Goal: Task Accomplishment & Management: Manage account settings

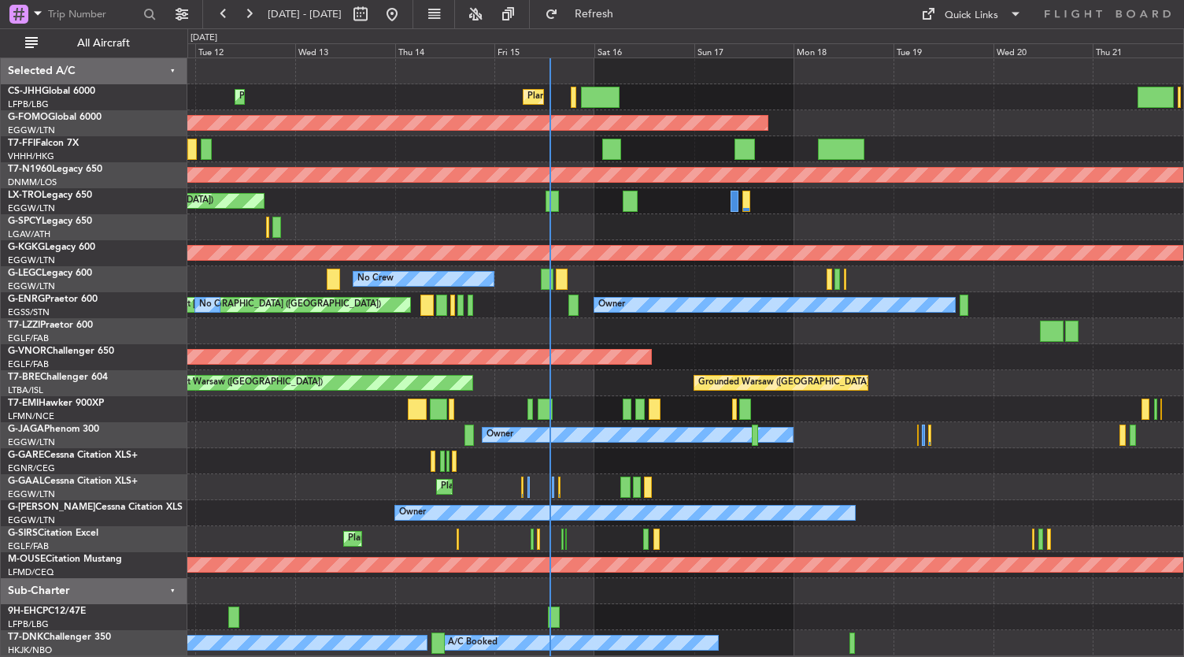
click at [975, 506] on div "Planned Maint [GEOGRAPHIC_DATA] ([GEOGRAPHIC_DATA]) Planned Maint [GEOGRAPHIC_D…" at bounding box center [685, 357] width 997 height 598
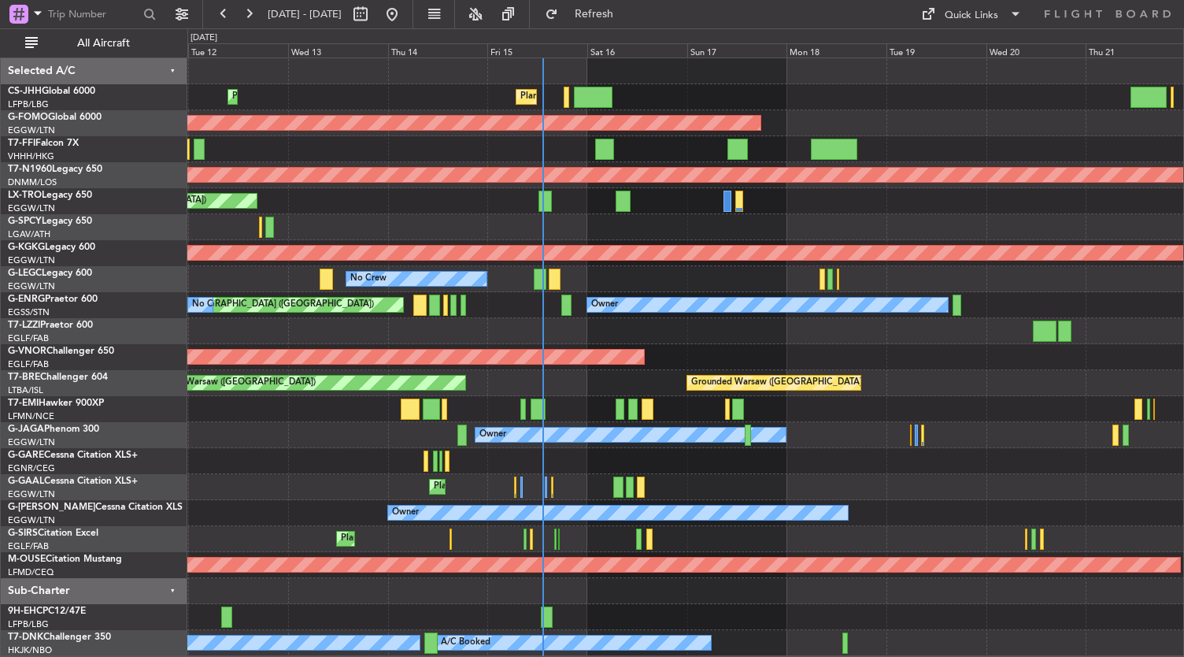
click at [784, 275] on div "Planned Maint [GEOGRAPHIC_DATA] ([GEOGRAPHIC_DATA]) Planned Maint [GEOGRAPHIC_D…" at bounding box center [685, 357] width 997 height 598
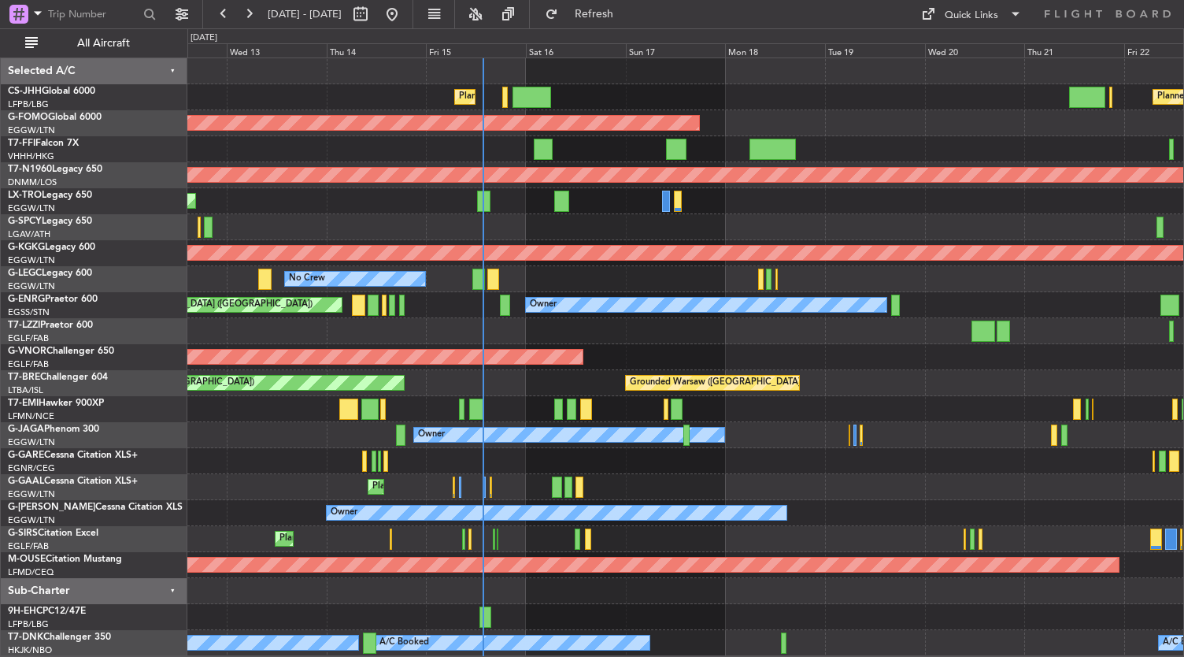
click at [410, 451] on div "Planned Maint [GEOGRAPHIC_DATA] ([GEOGRAPHIC_DATA]) Planned Maint [GEOGRAPHIC_D…" at bounding box center [685, 357] width 997 height 598
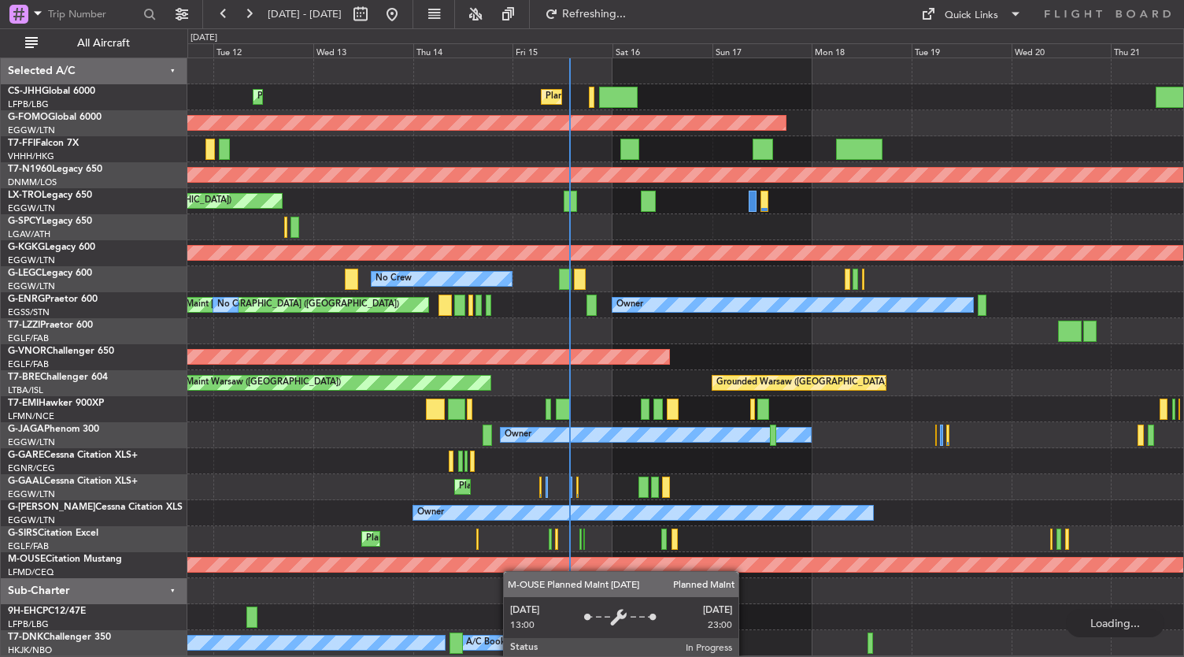
click at [523, 567] on div "Planned Maint [GEOGRAPHIC_DATA] ([GEOGRAPHIC_DATA]) Planned Maint [GEOGRAPHIC_D…" at bounding box center [685, 357] width 997 height 598
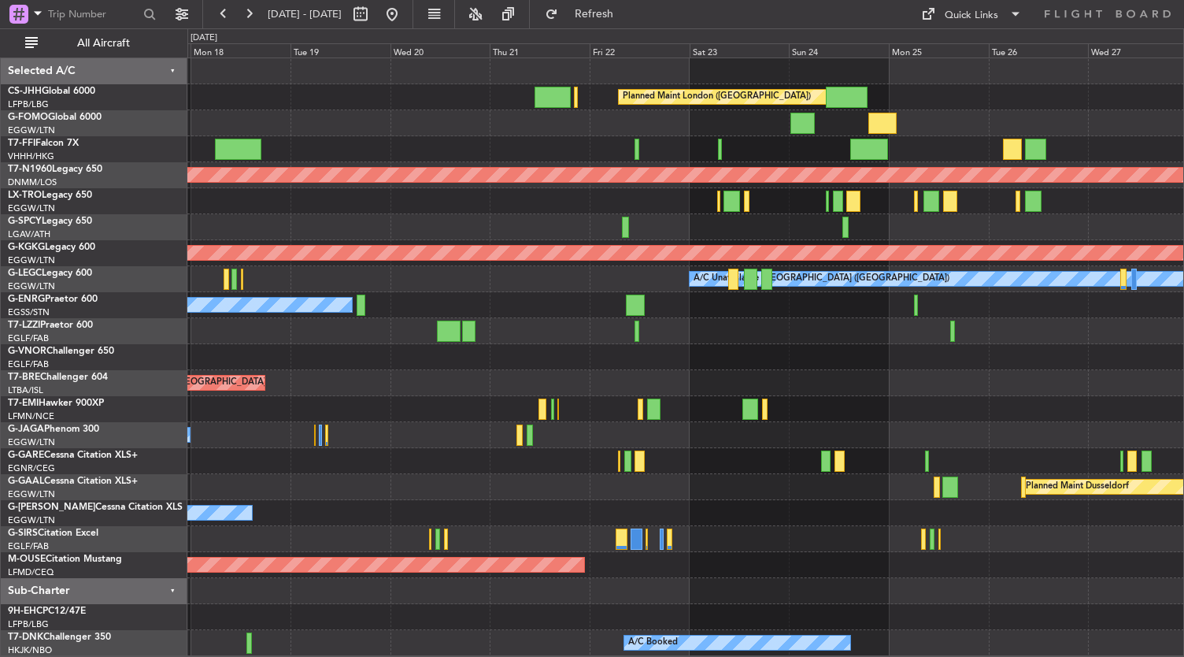
click at [287, 490] on div "Planned Maint Dusseldorf" at bounding box center [685, 487] width 997 height 26
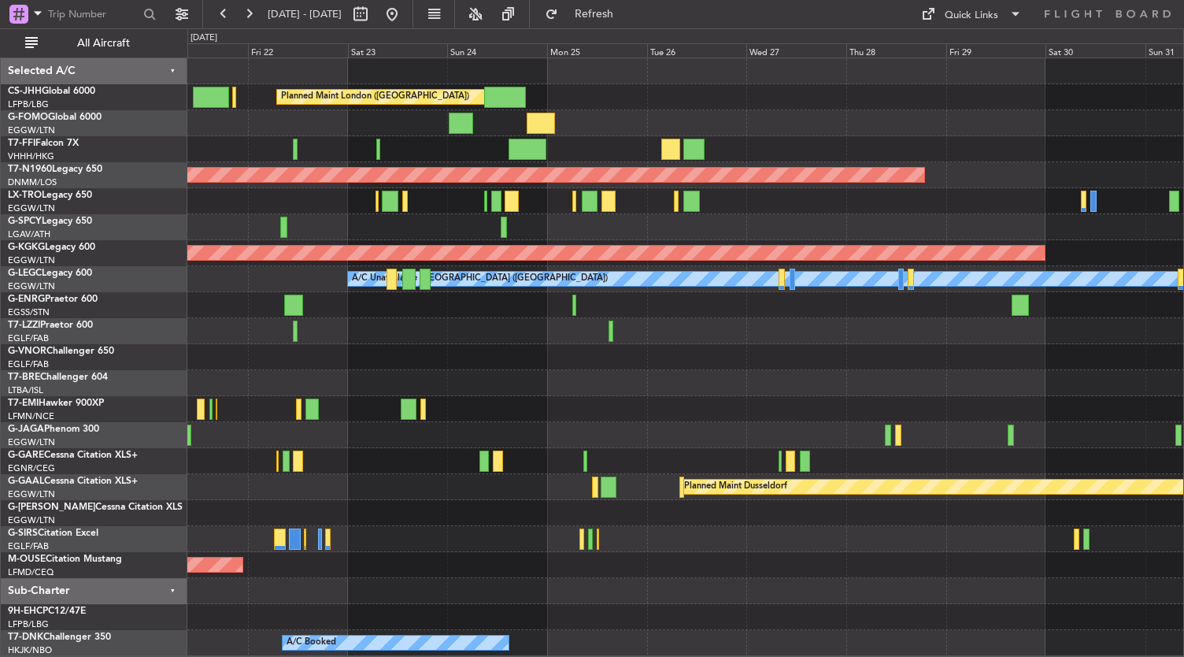
click at [432, 444] on div "Planned Maint London ([GEOGRAPHIC_DATA]) Planned Maint [GEOGRAPHIC_DATA] ([GEOG…" at bounding box center [685, 357] width 997 height 598
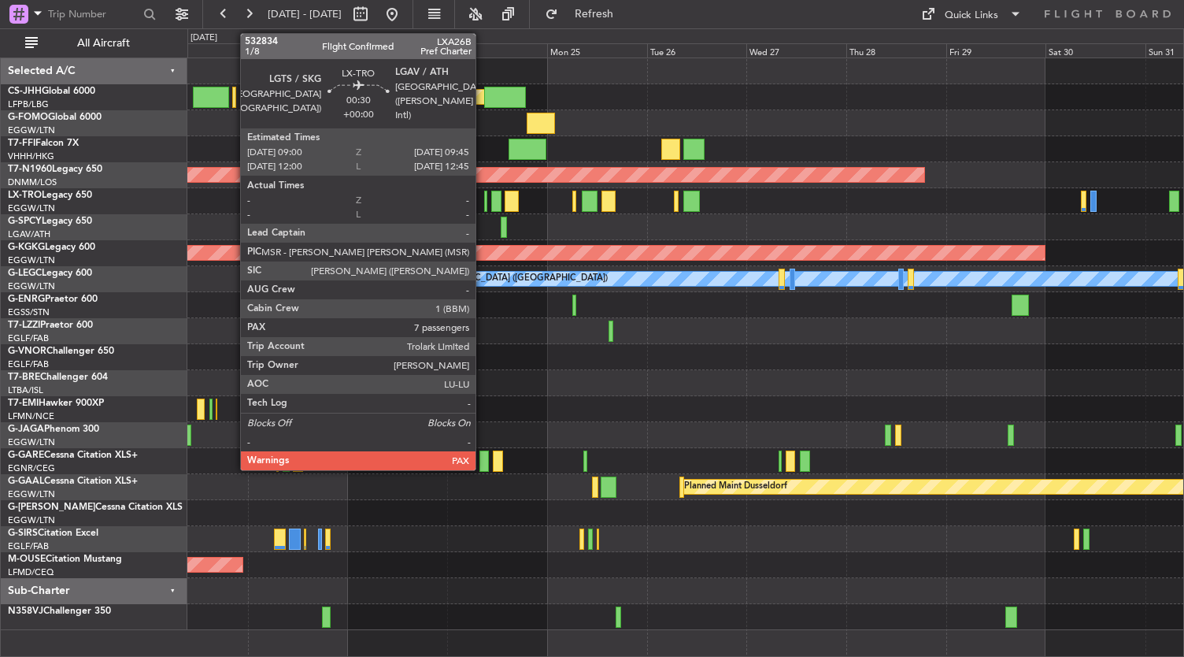
click at [484, 207] on div at bounding box center [485, 201] width 3 height 21
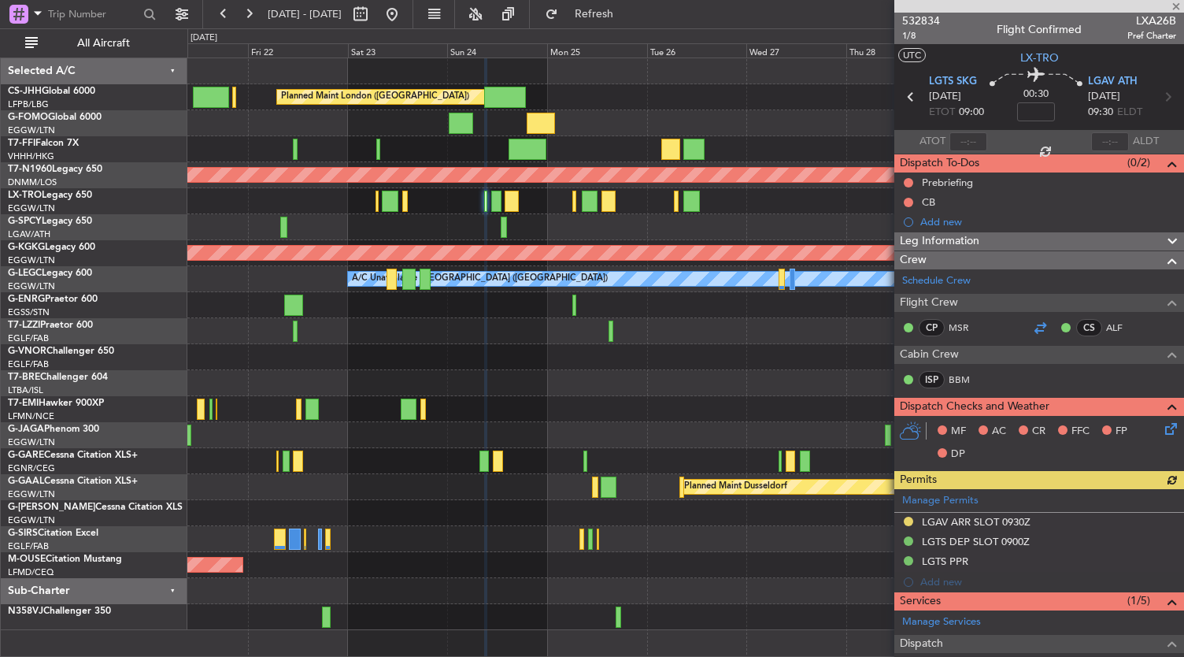
click at [1032, 323] on div at bounding box center [1040, 327] width 19 height 19
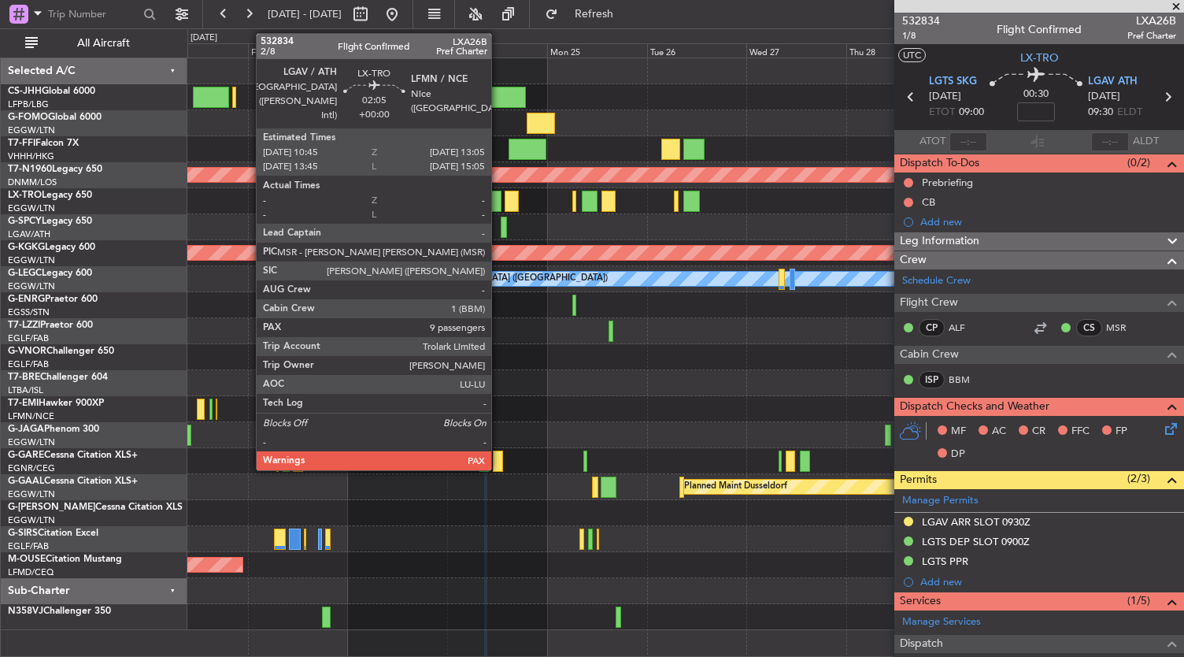
click at [499, 198] on div at bounding box center [496, 201] width 10 height 21
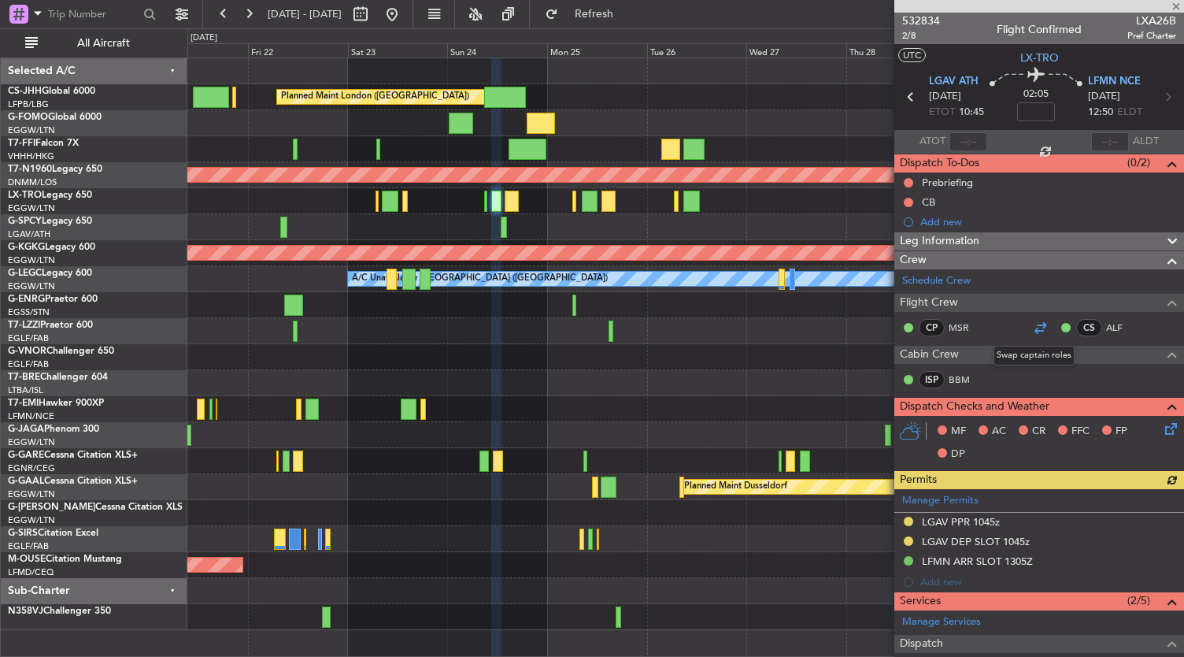
click at [1034, 323] on div at bounding box center [1040, 327] width 19 height 19
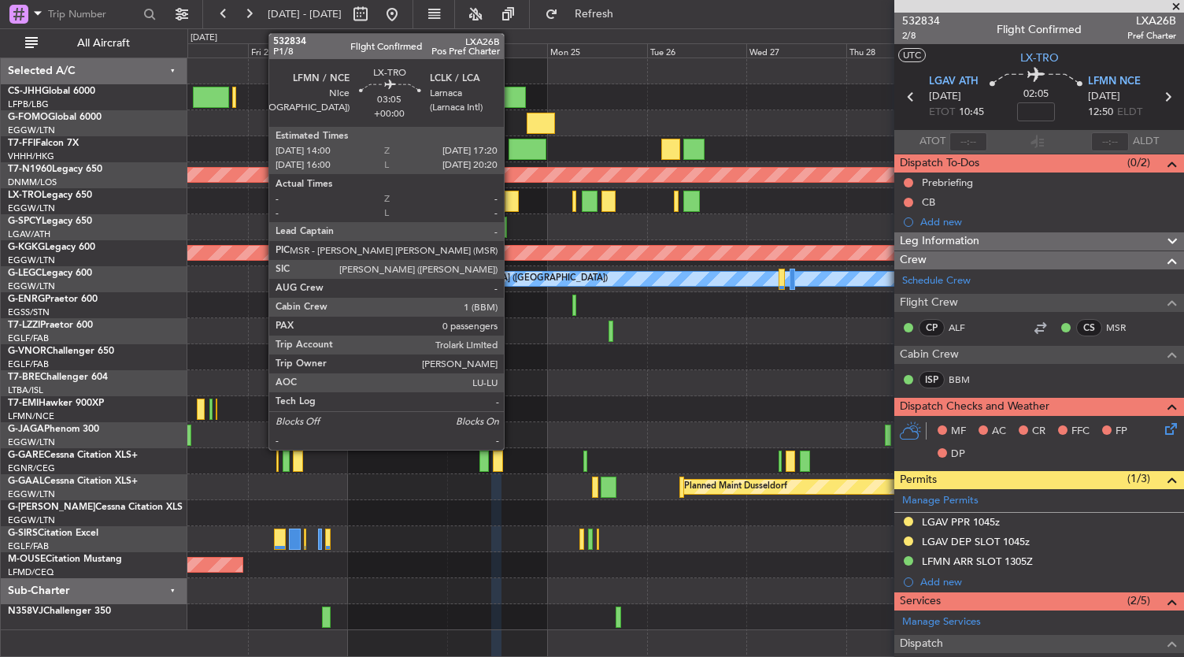
click at [512, 203] on div at bounding box center [512, 201] width 14 height 21
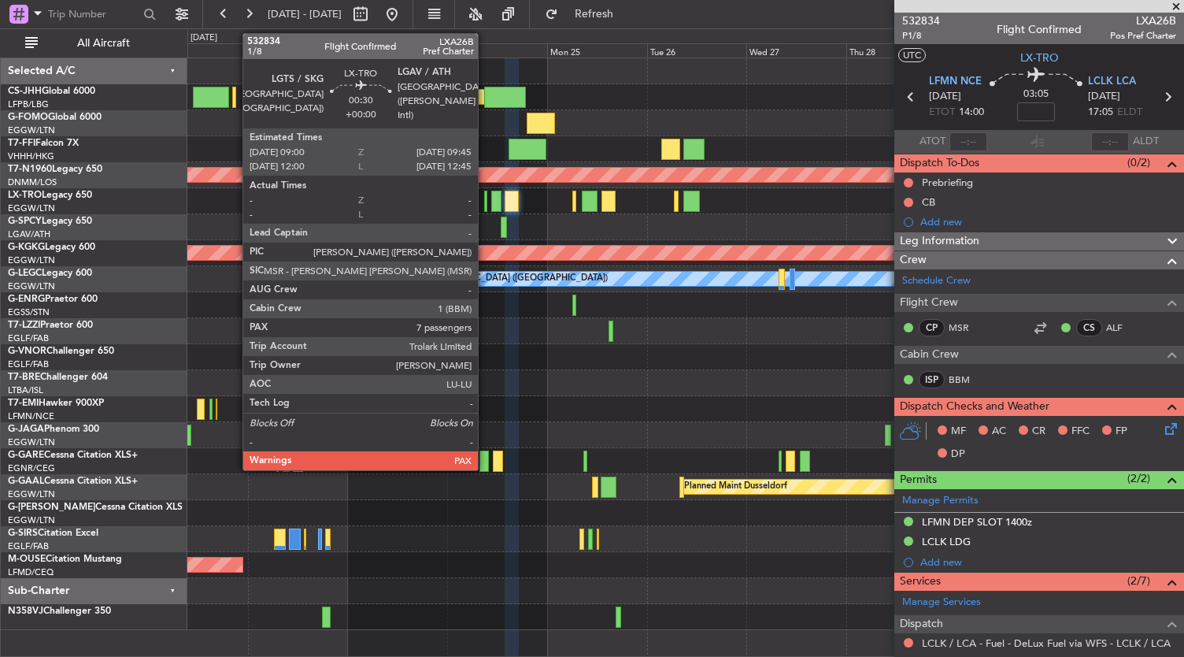
click at [486, 201] on div at bounding box center [485, 201] width 3 height 21
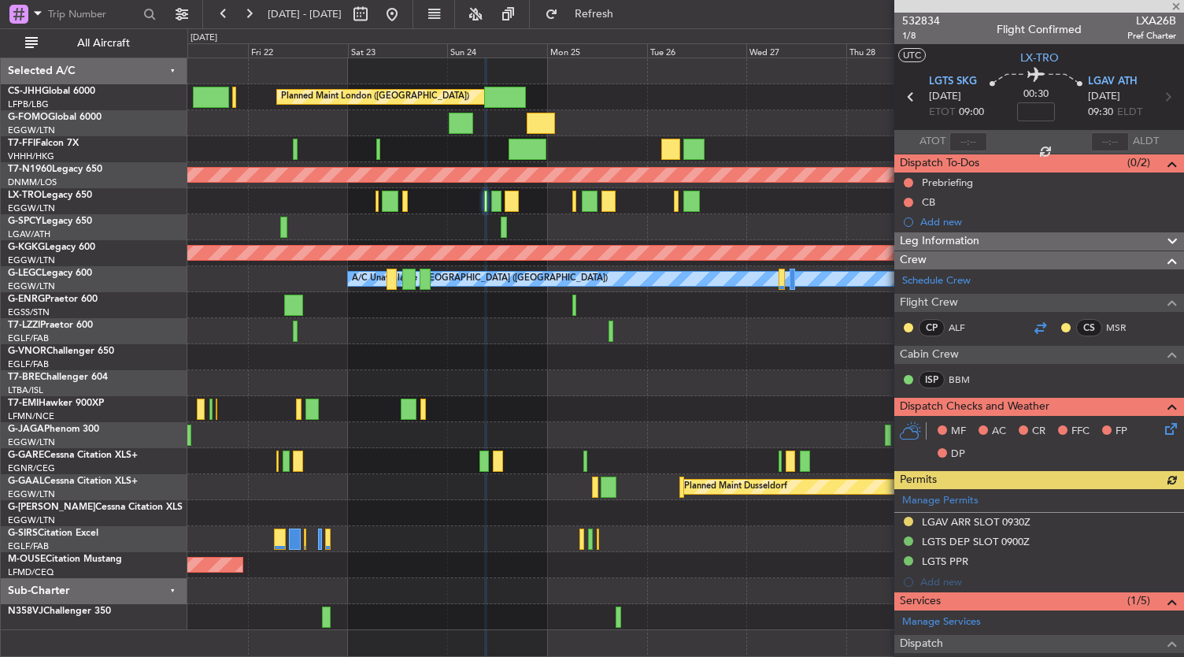
click at [1034, 329] on div at bounding box center [1040, 327] width 19 height 19
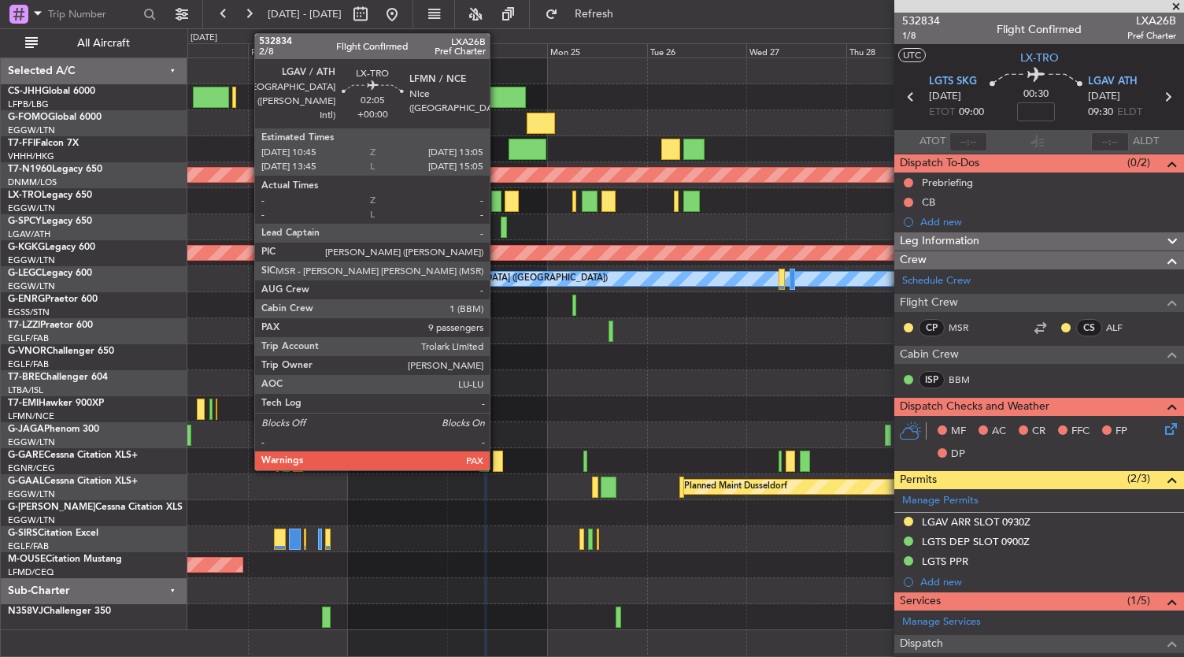
click at [498, 197] on div at bounding box center [496, 201] width 10 height 21
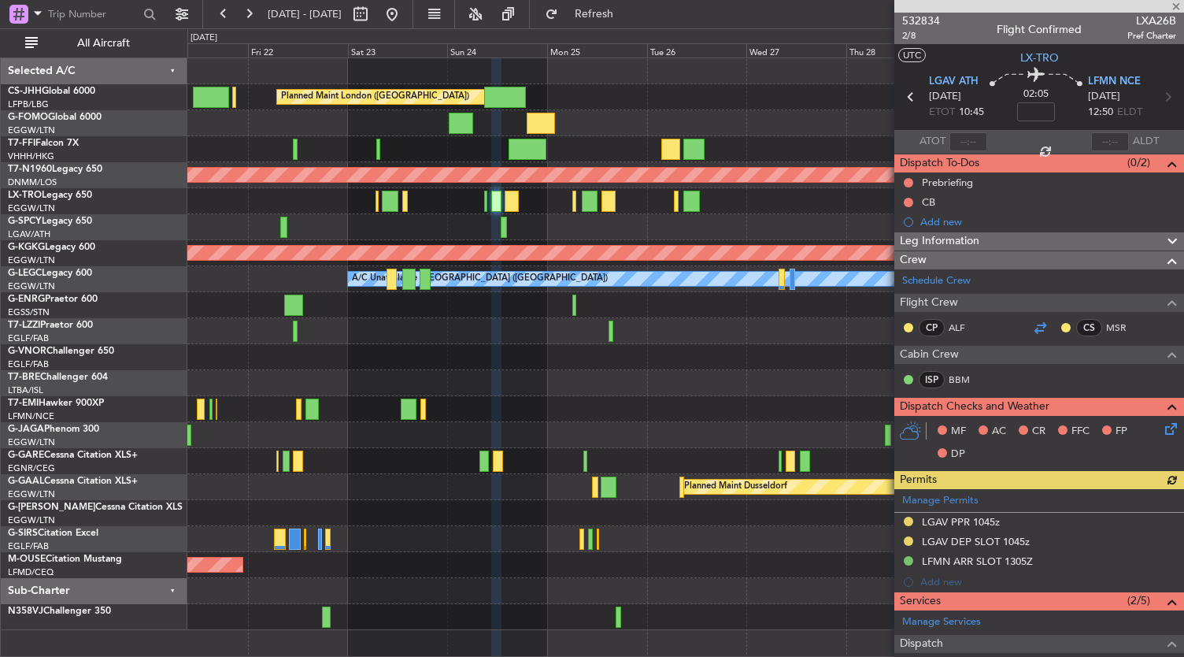
click at [1031, 324] on div at bounding box center [1040, 327] width 19 height 19
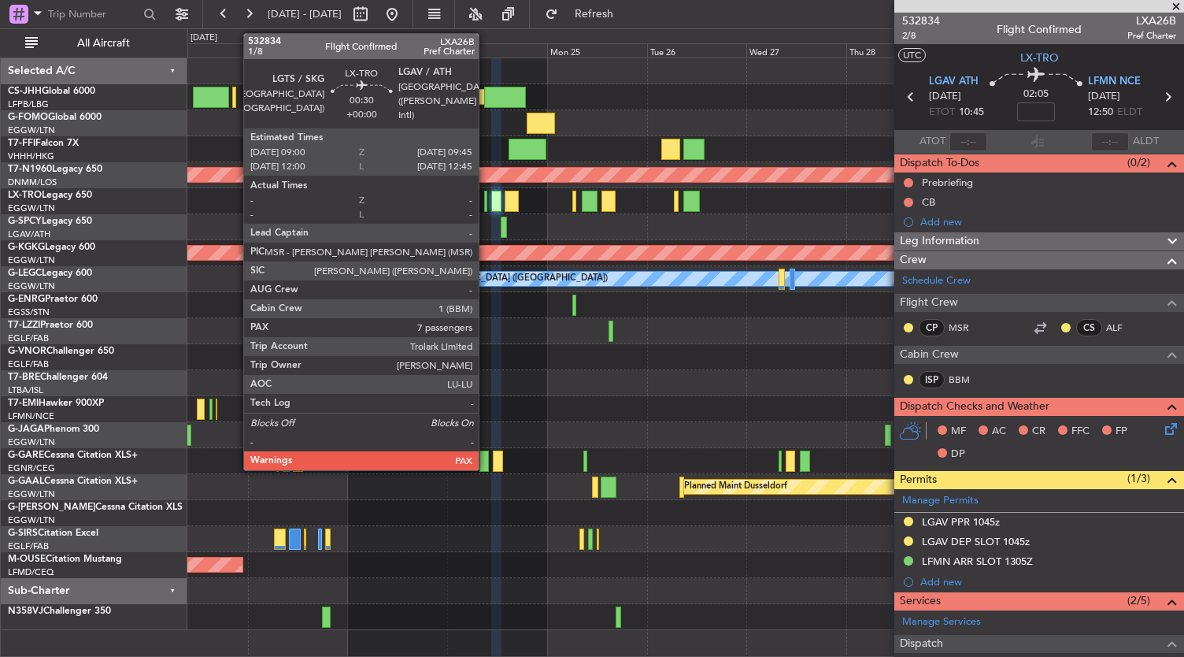
click at [487, 204] on div at bounding box center [485, 201] width 3 height 21
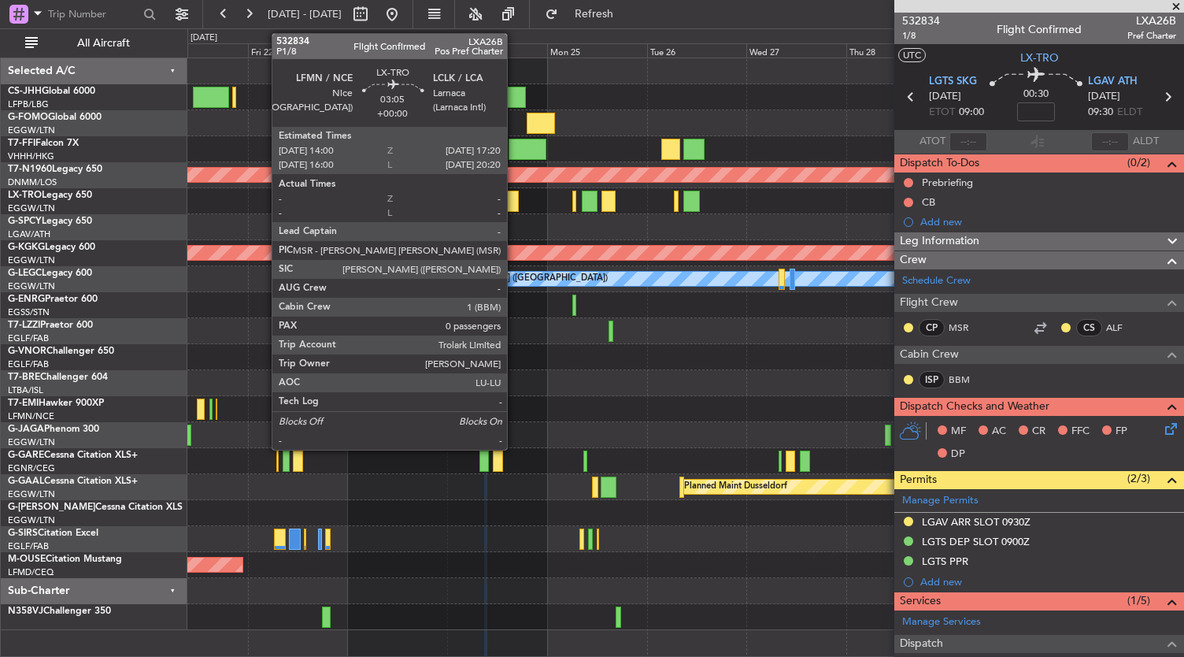
click at [515, 197] on div at bounding box center [512, 201] width 14 height 21
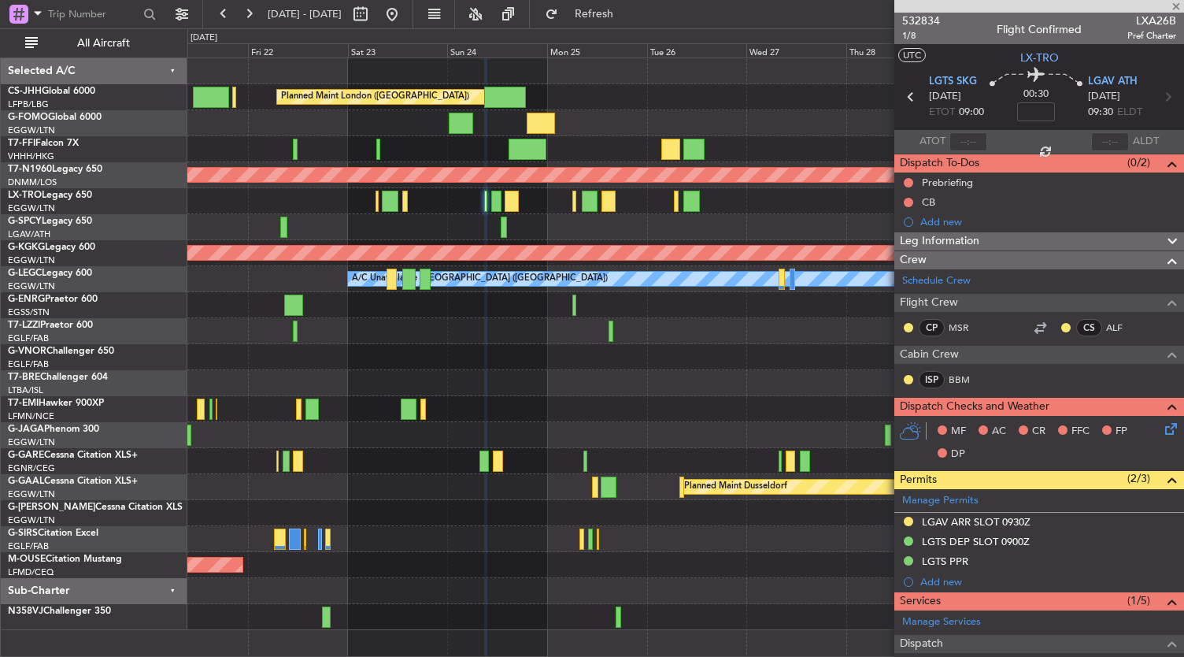
type input "0"
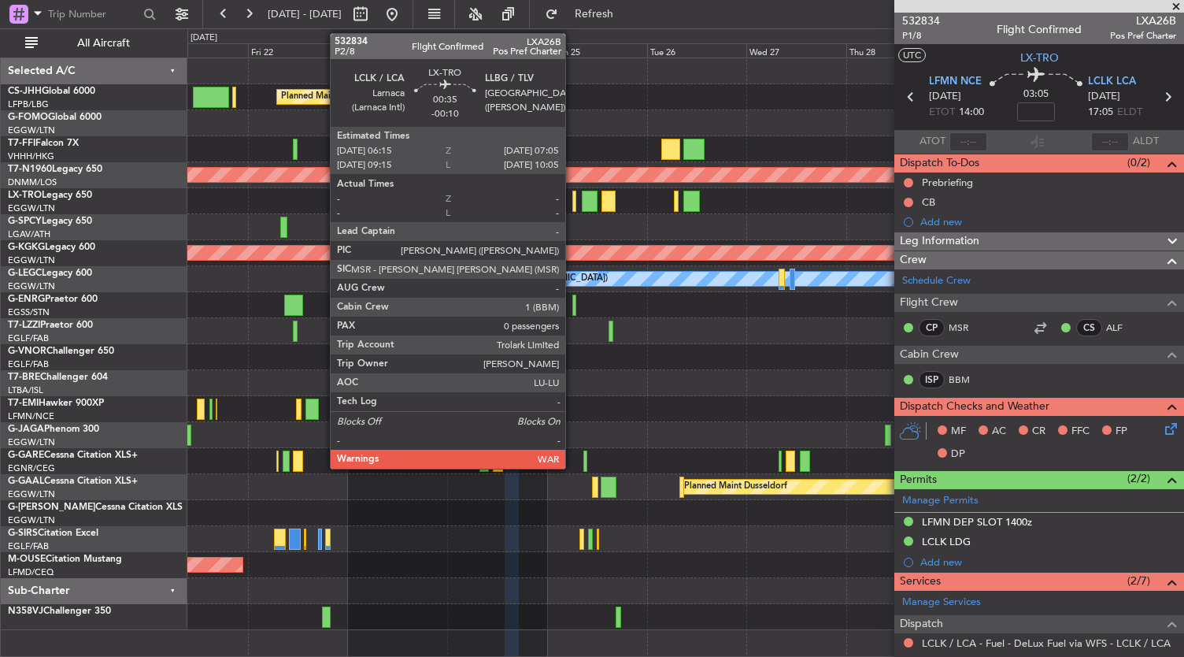
click at [573, 202] on div at bounding box center [574, 201] width 4 height 21
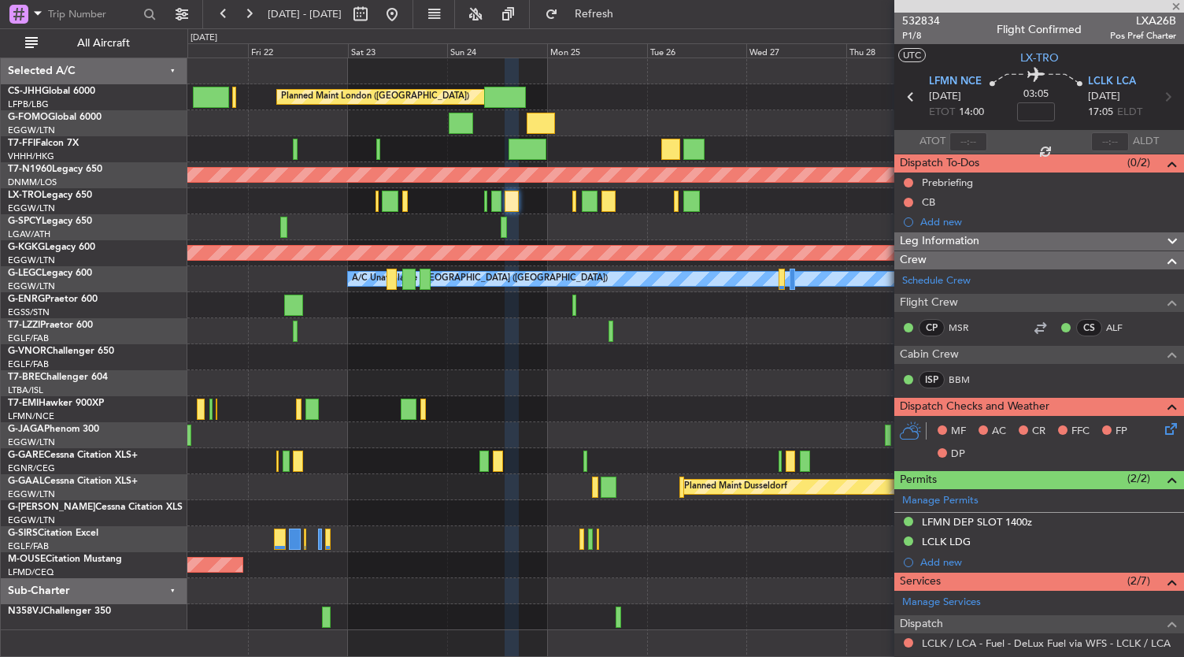
type input "-00:10"
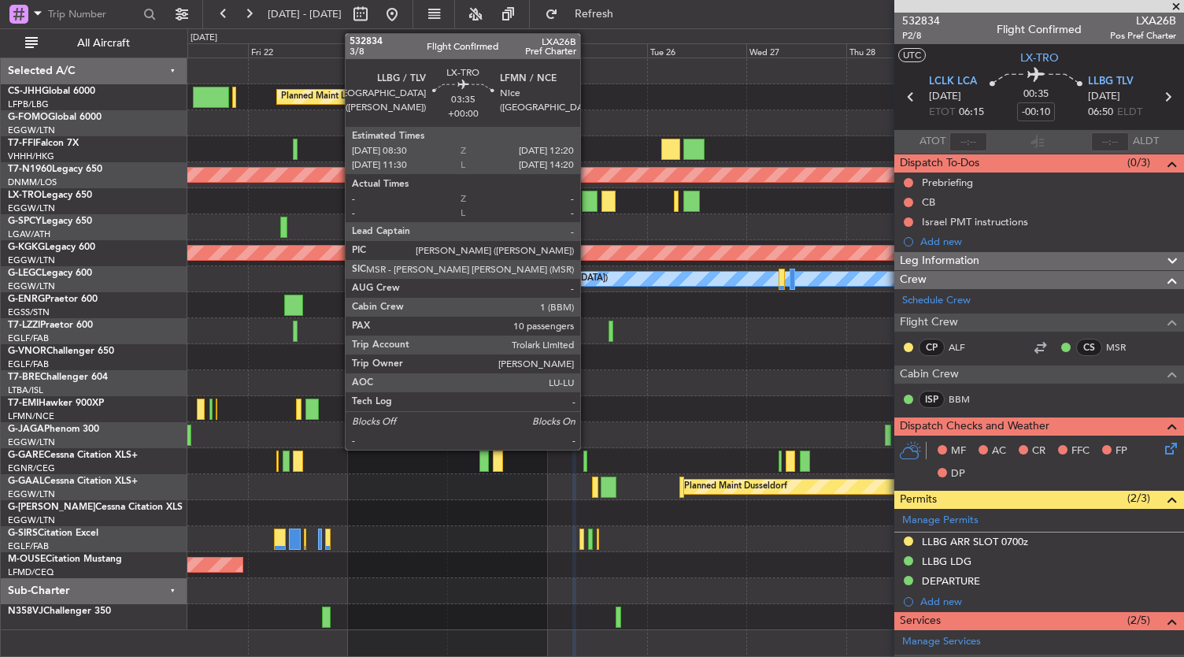
click at [588, 204] on div at bounding box center [590, 201] width 17 height 21
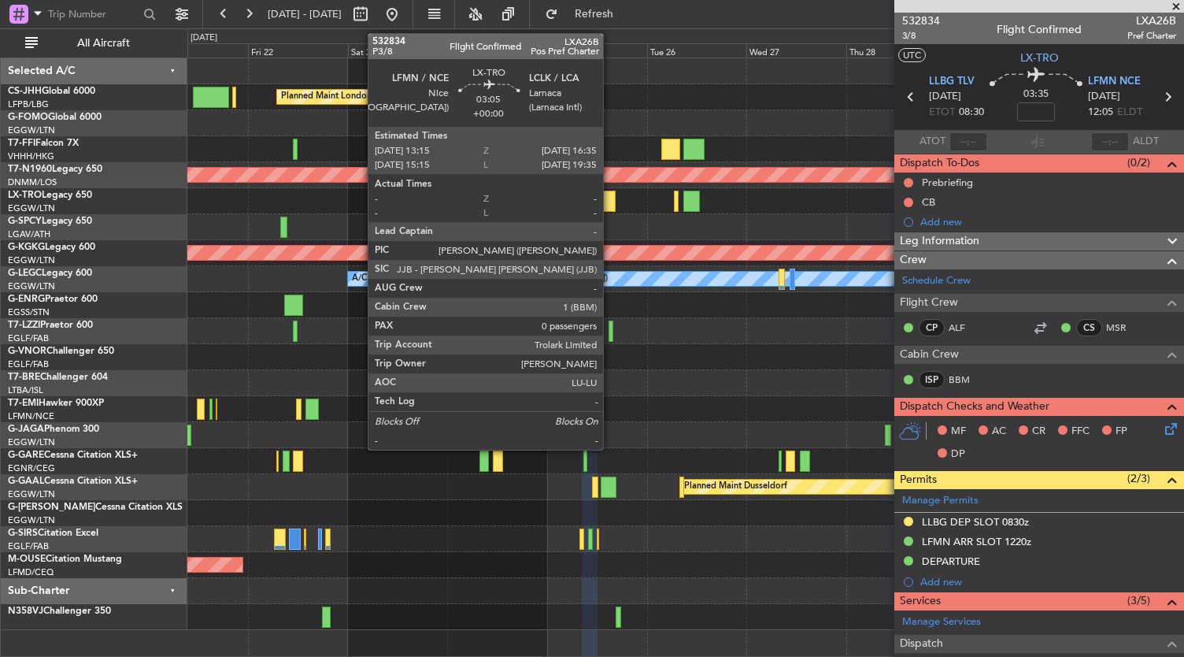
click at [611, 206] on div at bounding box center [609, 201] width 14 height 21
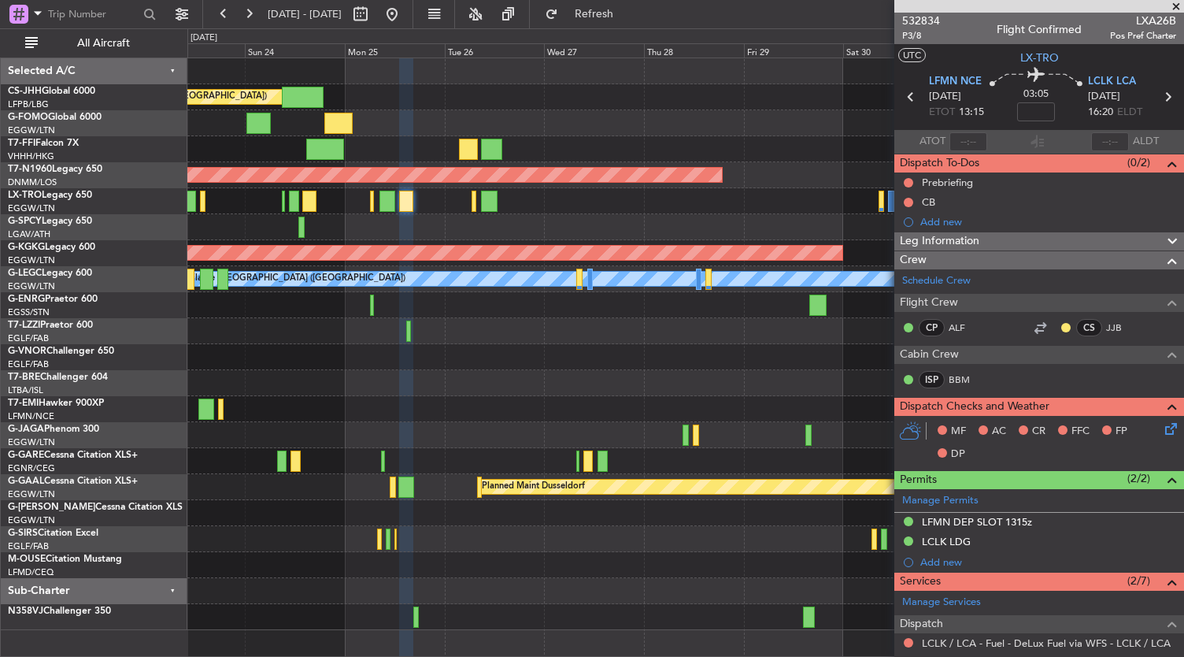
click at [546, 369] on div "Planned Maint London ([GEOGRAPHIC_DATA]) Planned Maint [GEOGRAPHIC_DATA] ([GEOG…" at bounding box center [685, 344] width 997 height 572
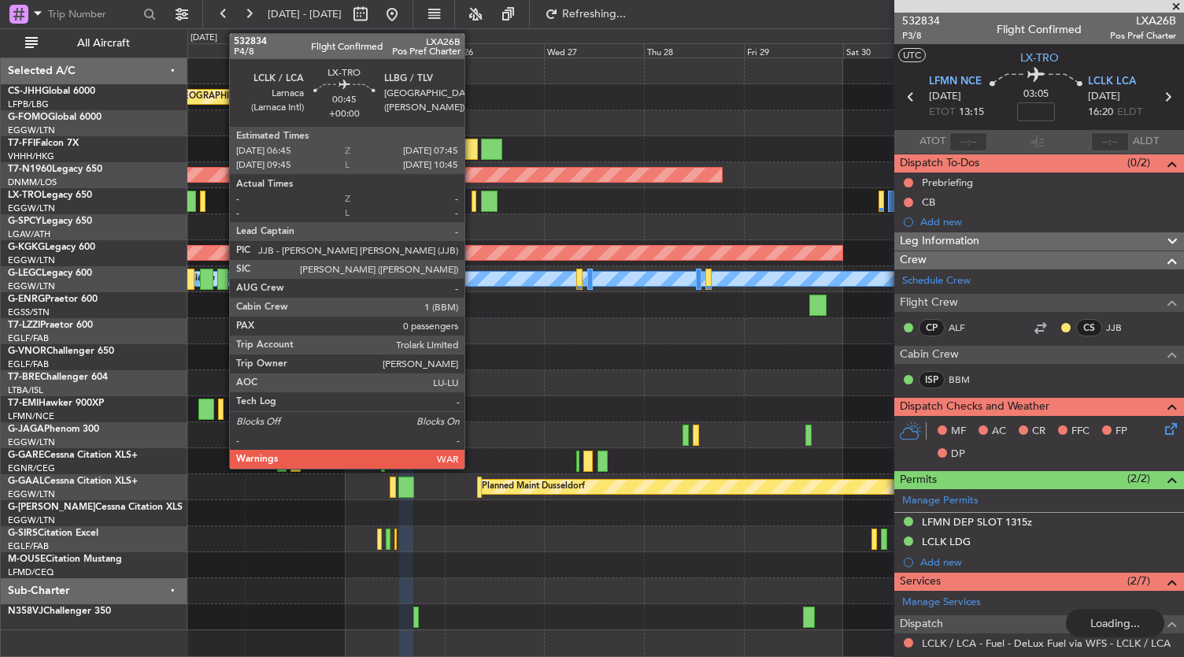
click at [472, 201] on div at bounding box center [474, 201] width 5 height 21
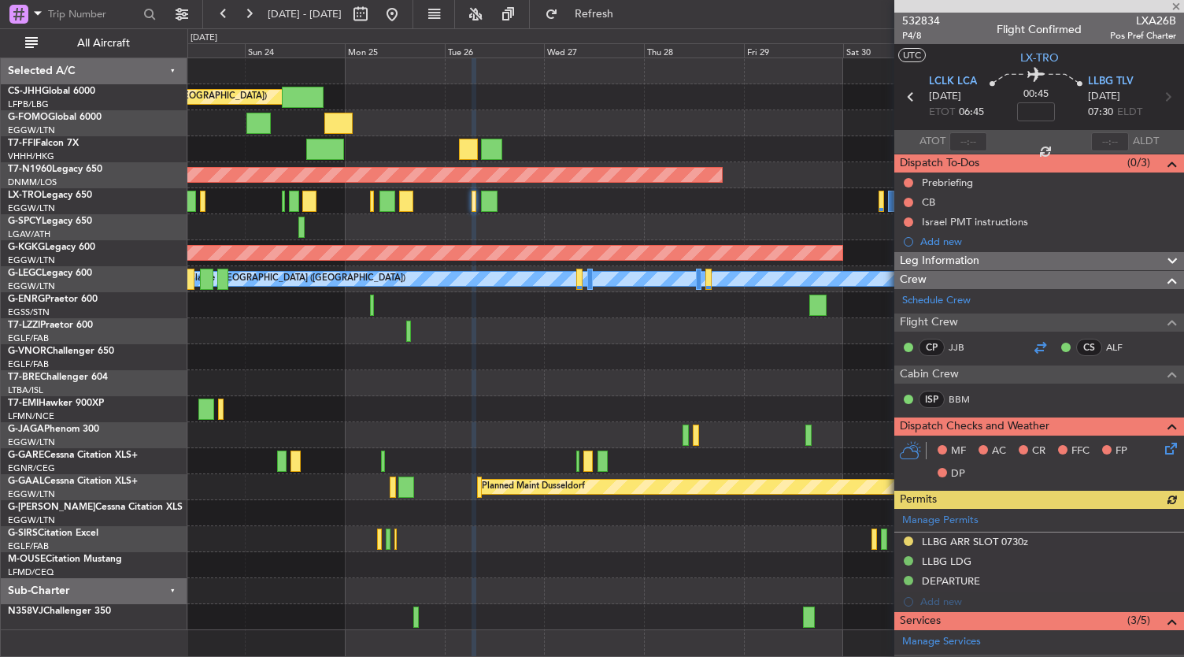
click at [1037, 341] on div at bounding box center [1040, 347] width 19 height 19
click at [1035, 350] on div at bounding box center [1040, 347] width 19 height 19
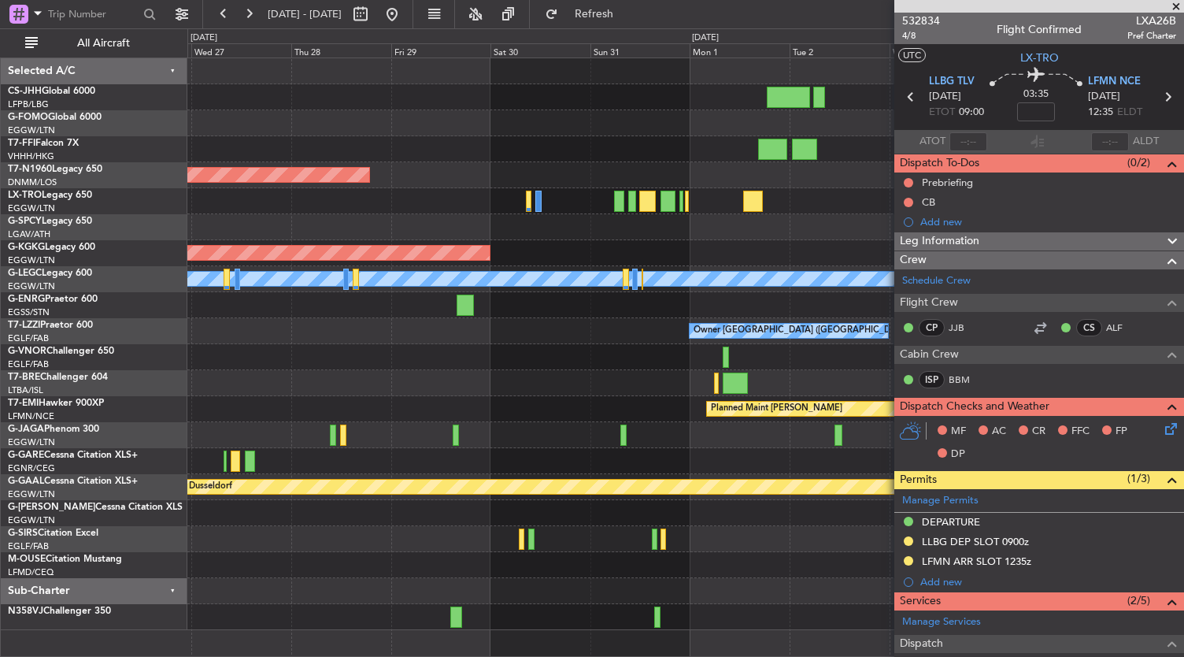
click at [217, 372] on div at bounding box center [685, 383] width 997 height 26
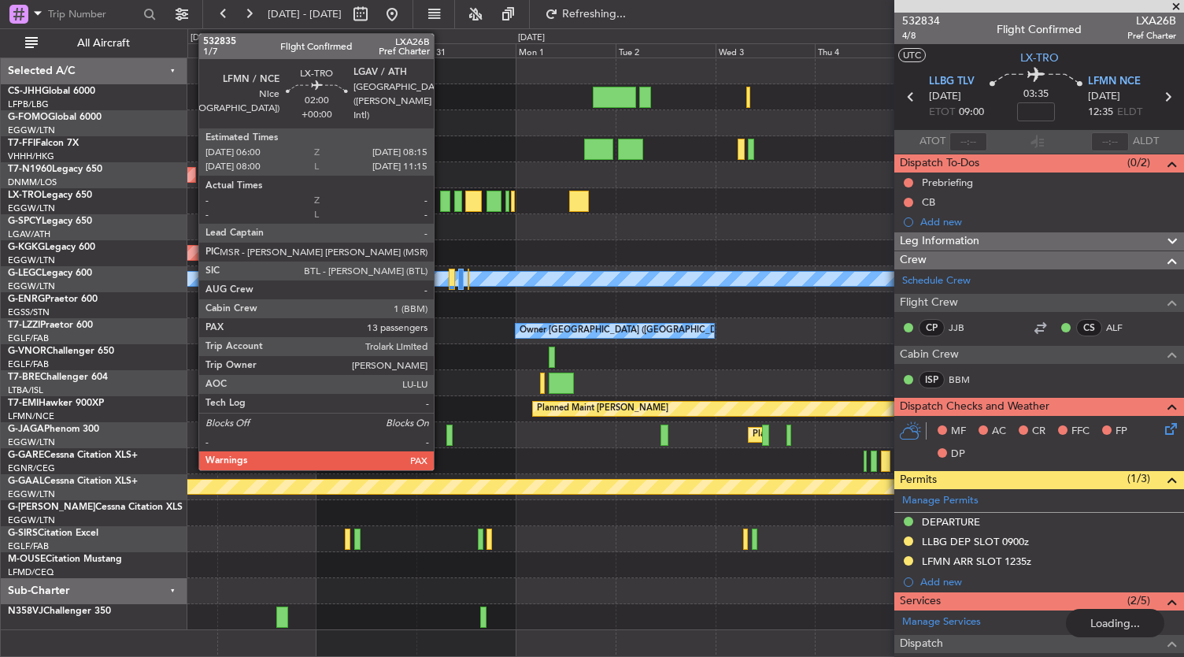
click at [442, 196] on div at bounding box center [444, 201] width 9 height 21
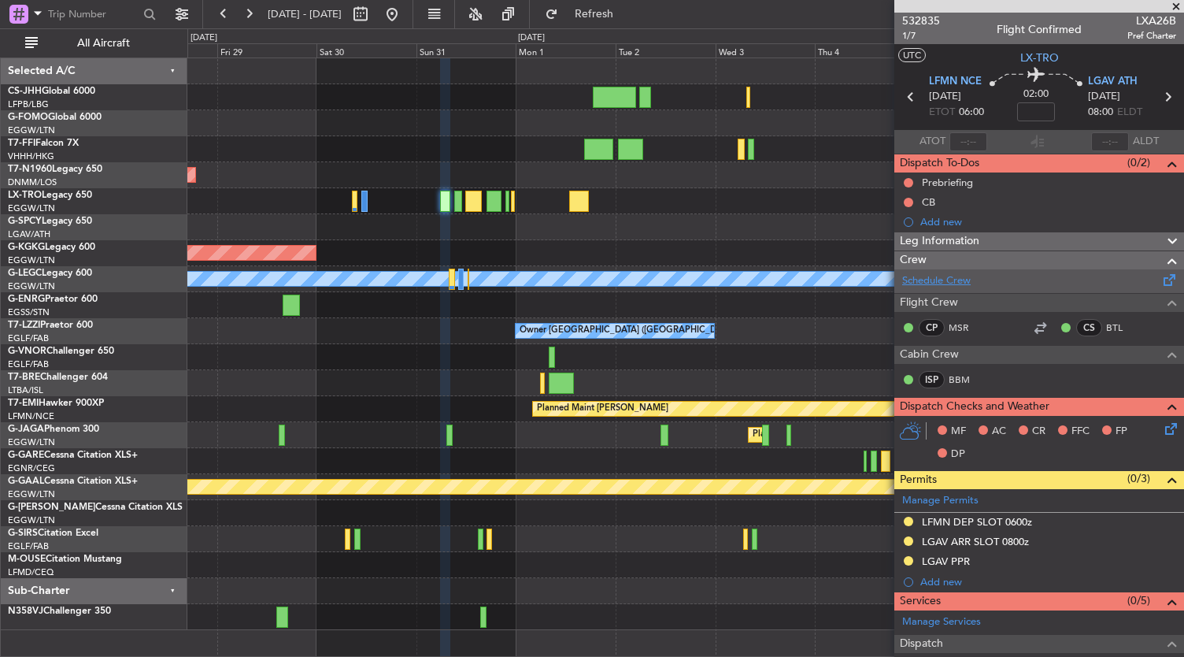
click at [962, 283] on link "Schedule Crew" at bounding box center [936, 281] width 69 height 16
click at [939, 283] on link "Schedule Crew" at bounding box center [936, 281] width 69 height 16
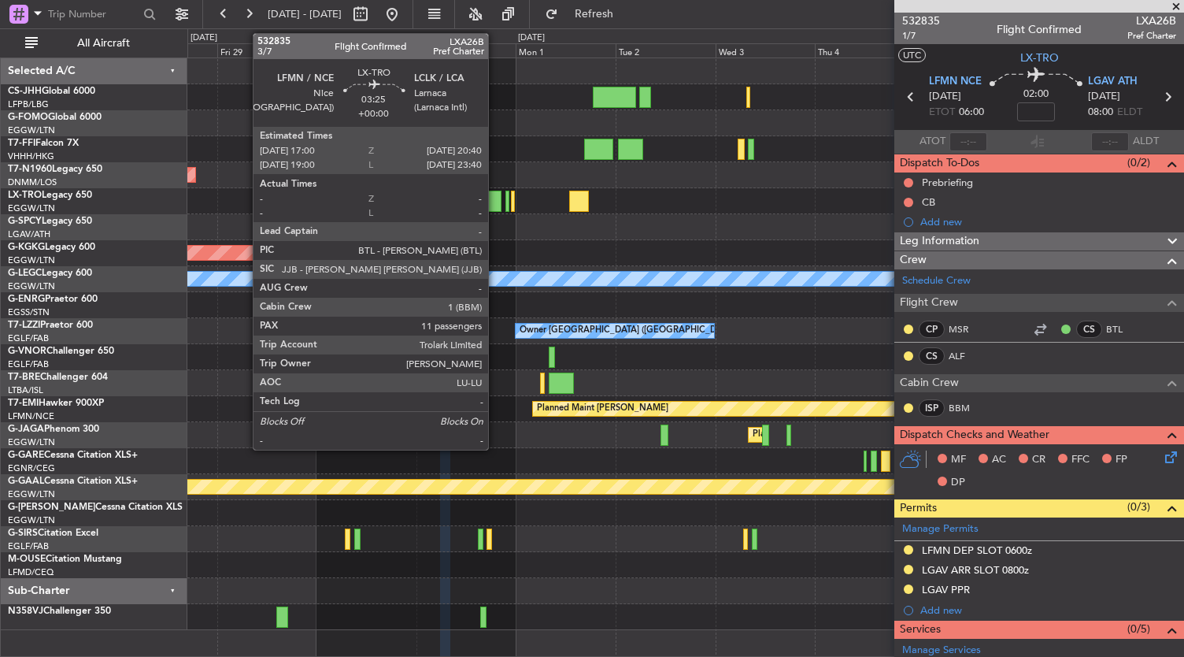
click at [496, 198] on div at bounding box center [495, 201] width 16 height 21
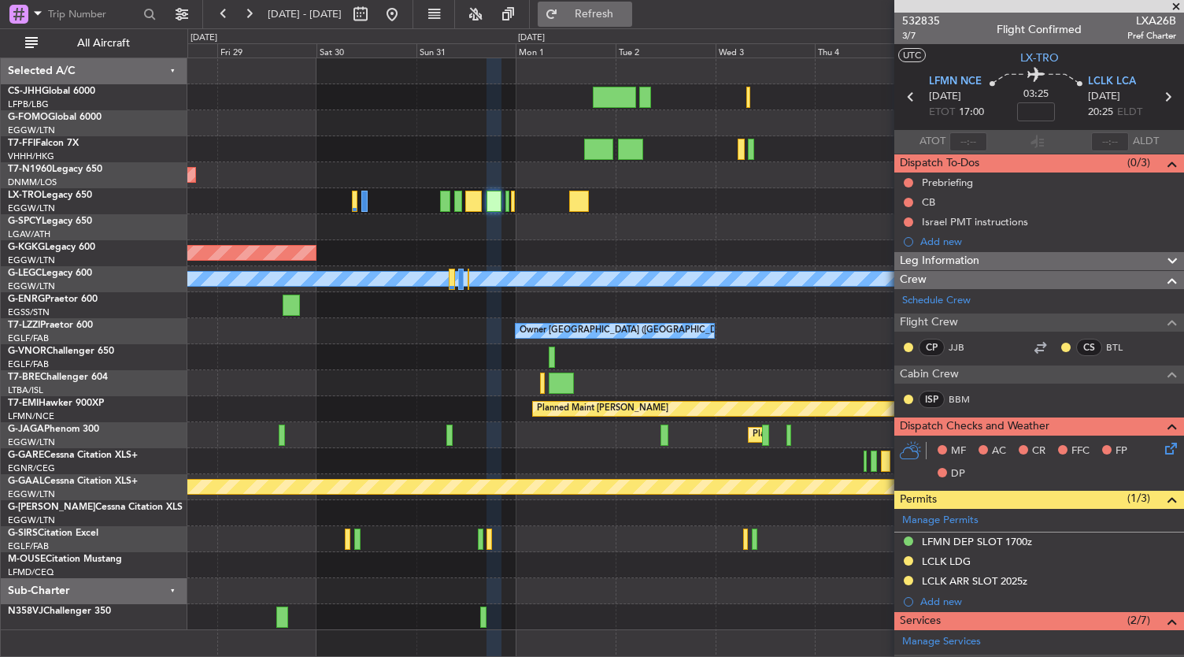
click at [628, 15] on span "Refresh" at bounding box center [594, 14] width 66 height 11
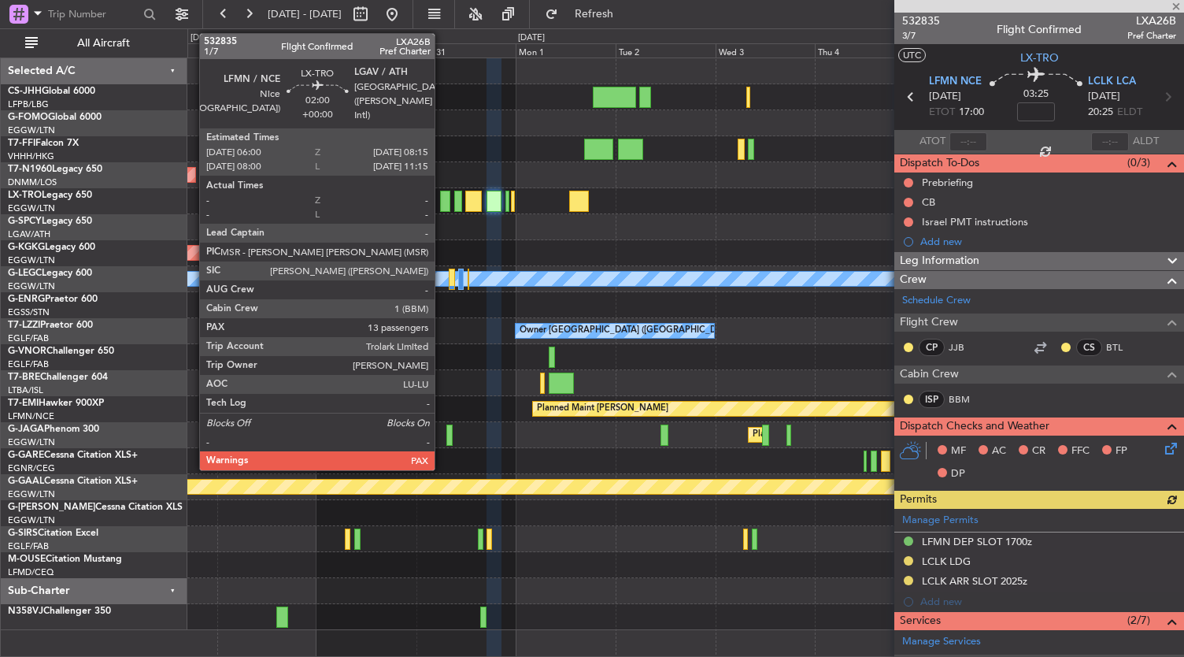
click at [443, 207] on div at bounding box center [444, 201] width 9 height 21
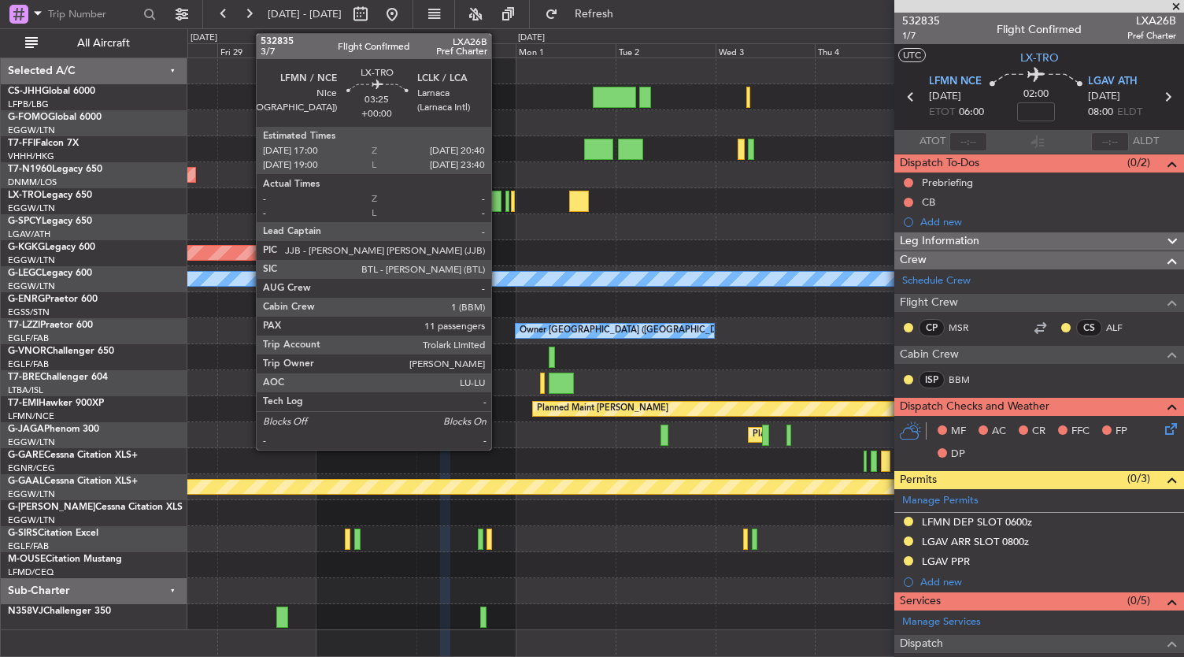
click at [499, 199] on div at bounding box center [495, 201] width 16 height 21
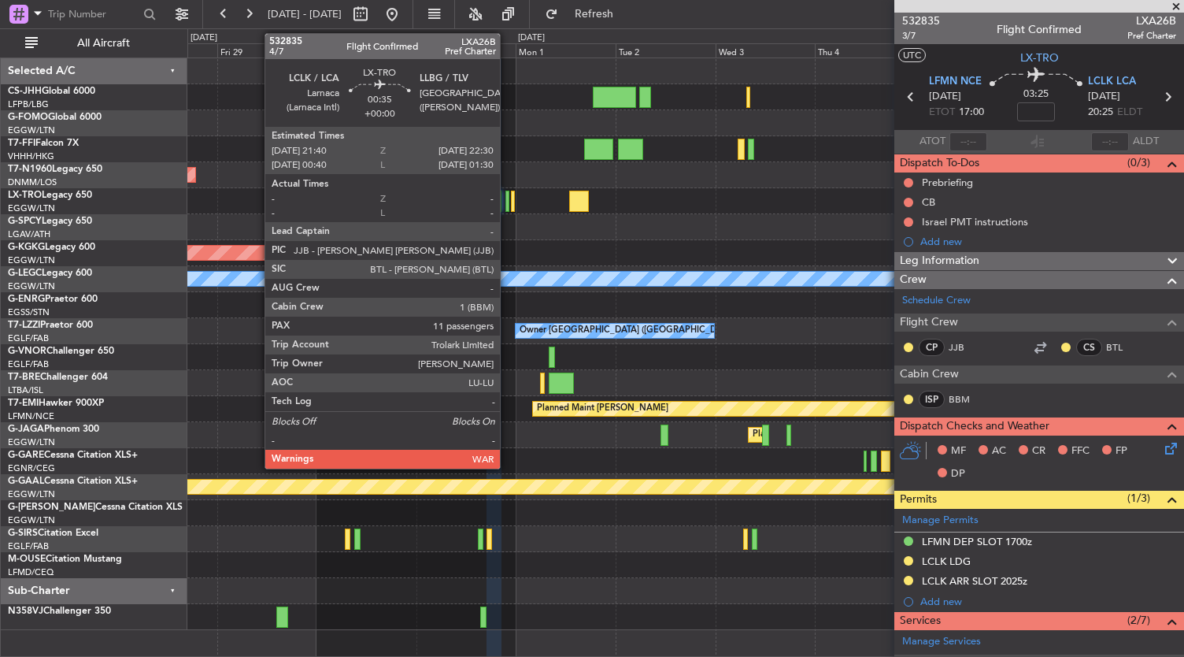
click at [508, 205] on div at bounding box center [508, 201] width 4 height 21
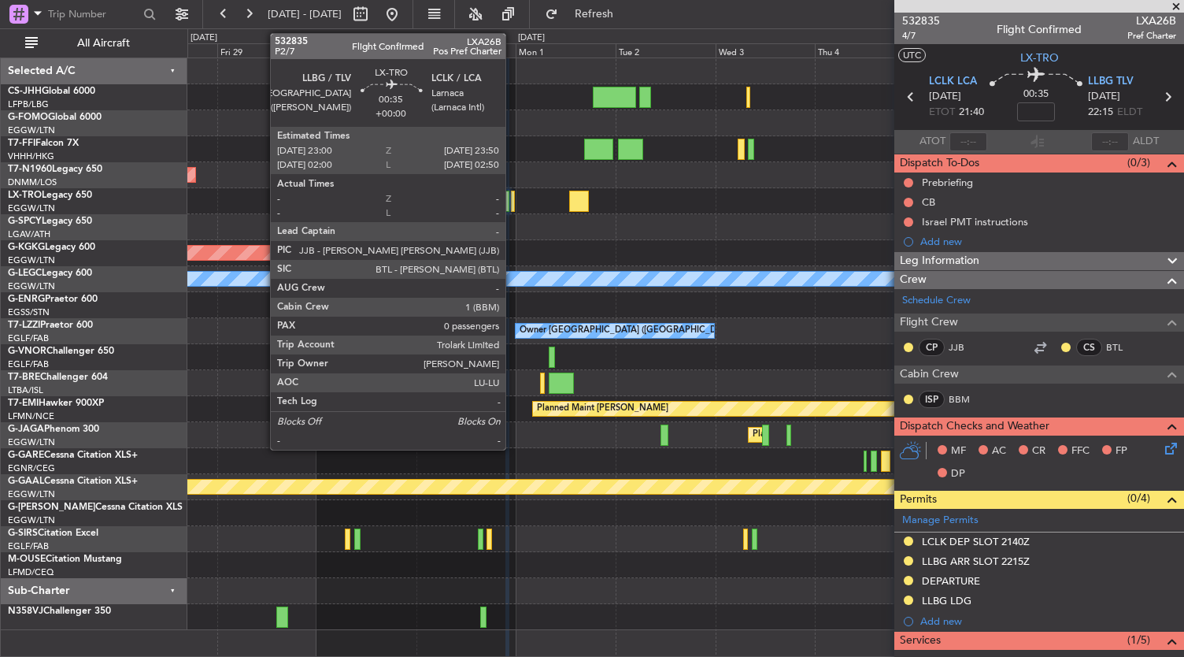
click at [513, 202] on div at bounding box center [513, 201] width 4 height 21
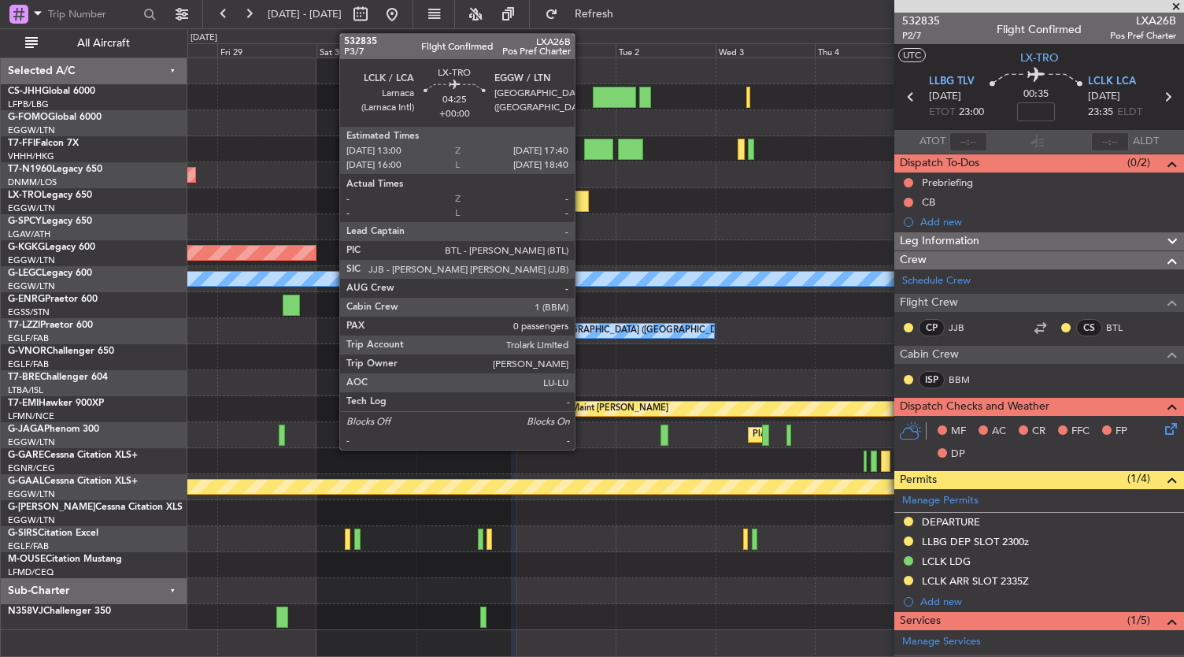
click at [583, 196] on div at bounding box center [579, 201] width 20 height 21
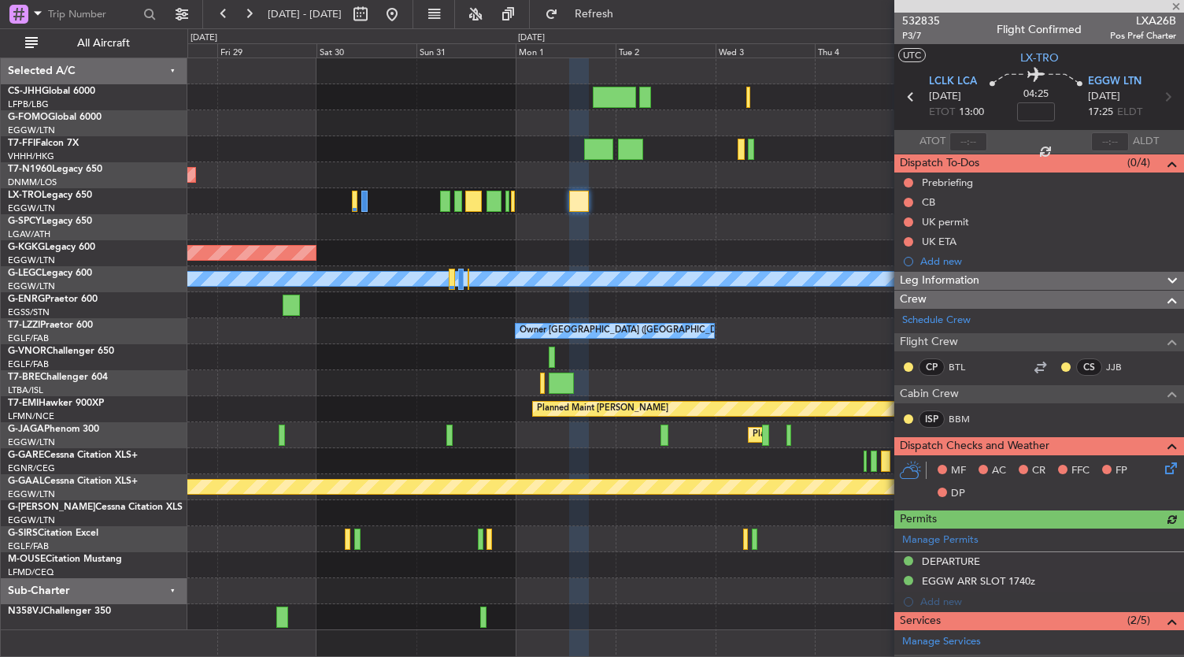
click at [797, 196] on div at bounding box center [685, 201] width 997 height 26
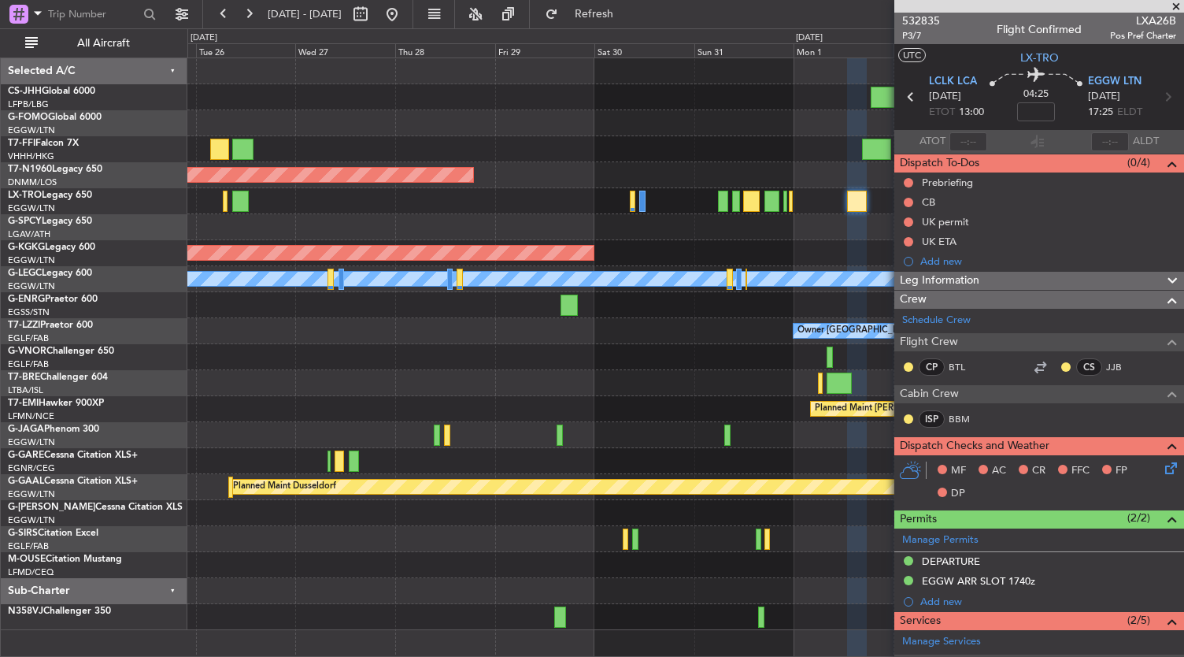
click at [619, 409] on div "Planned Maint London ([GEOGRAPHIC_DATA]) Planned Maint [GEOGRAPHIC_DATA] ([GEOG…" at bounding box center [685, 344] width 997 height 572
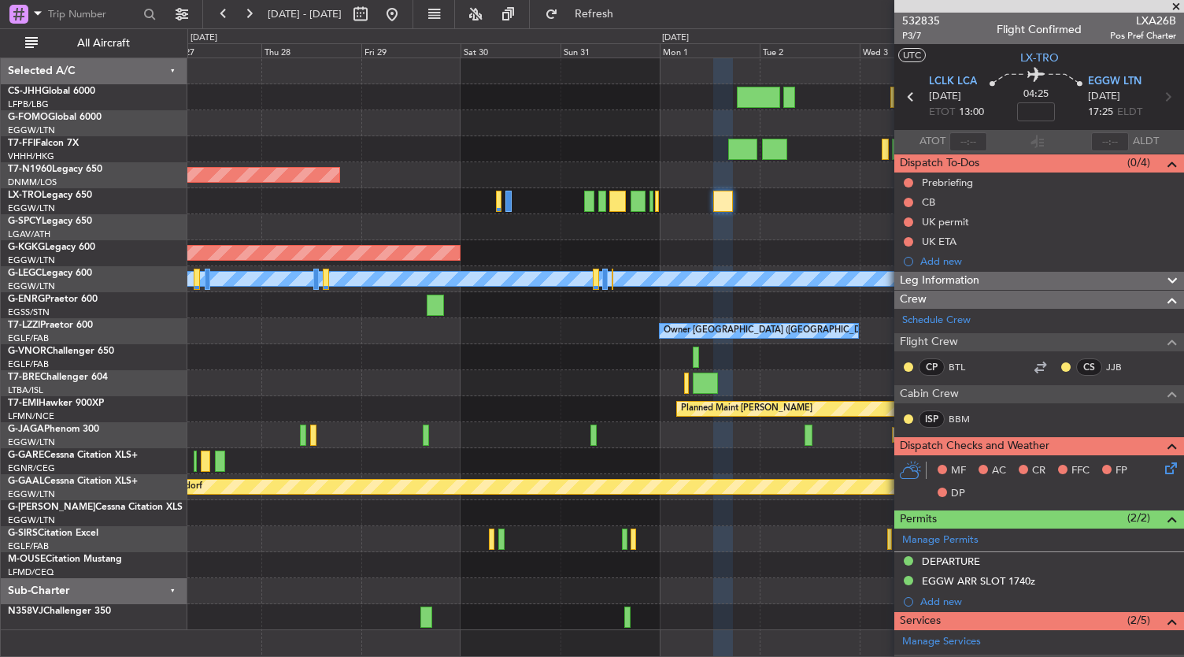
click at [480, 387] on div at bounding box center [685, 383] width 997 height 26
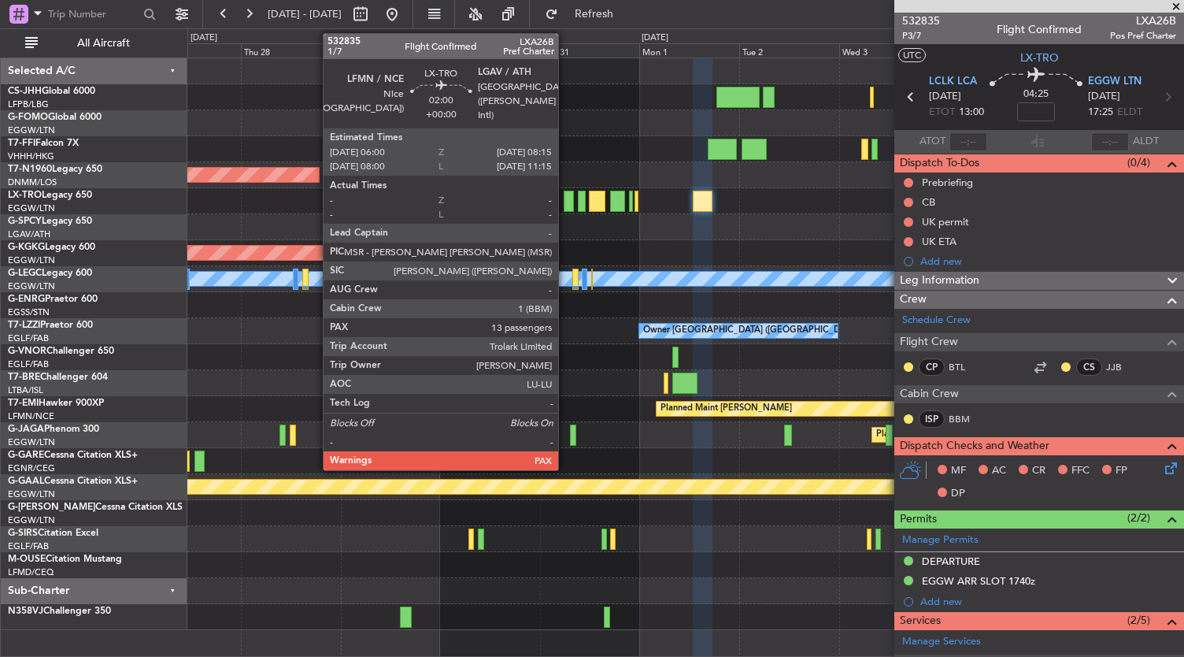
click at [566, 202] on div at bounding box center [568, 201] width 9 height 21
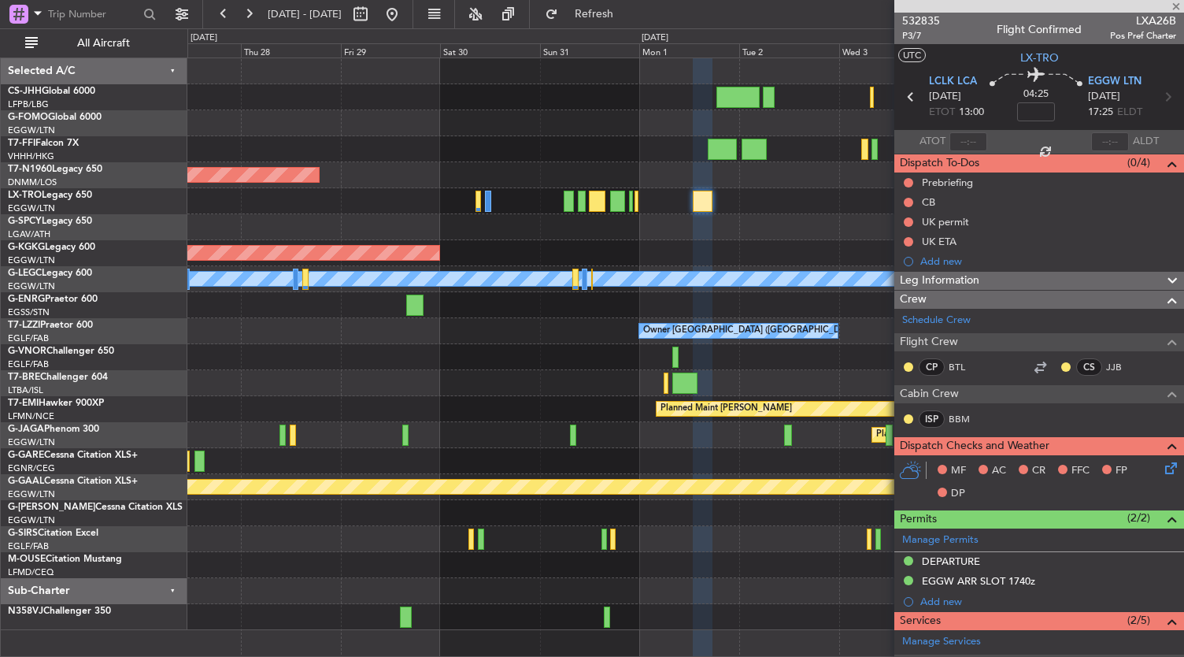
type input "13"
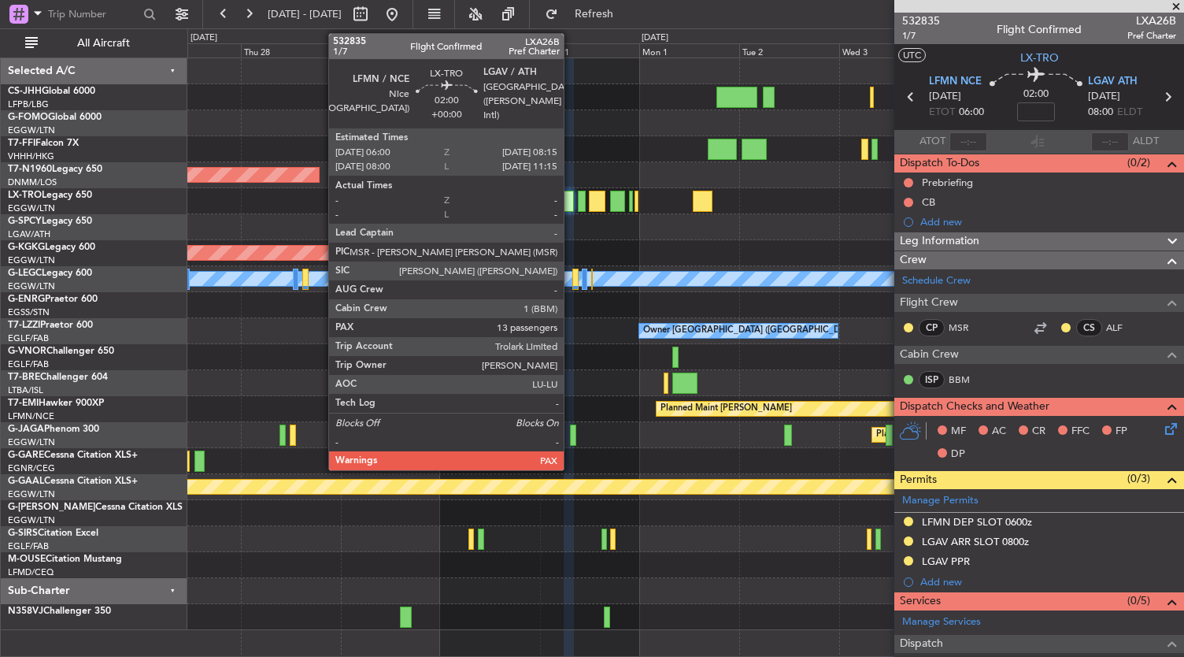
click at [572, 204] on div at bounding box center [568, 201] width 9 height 21
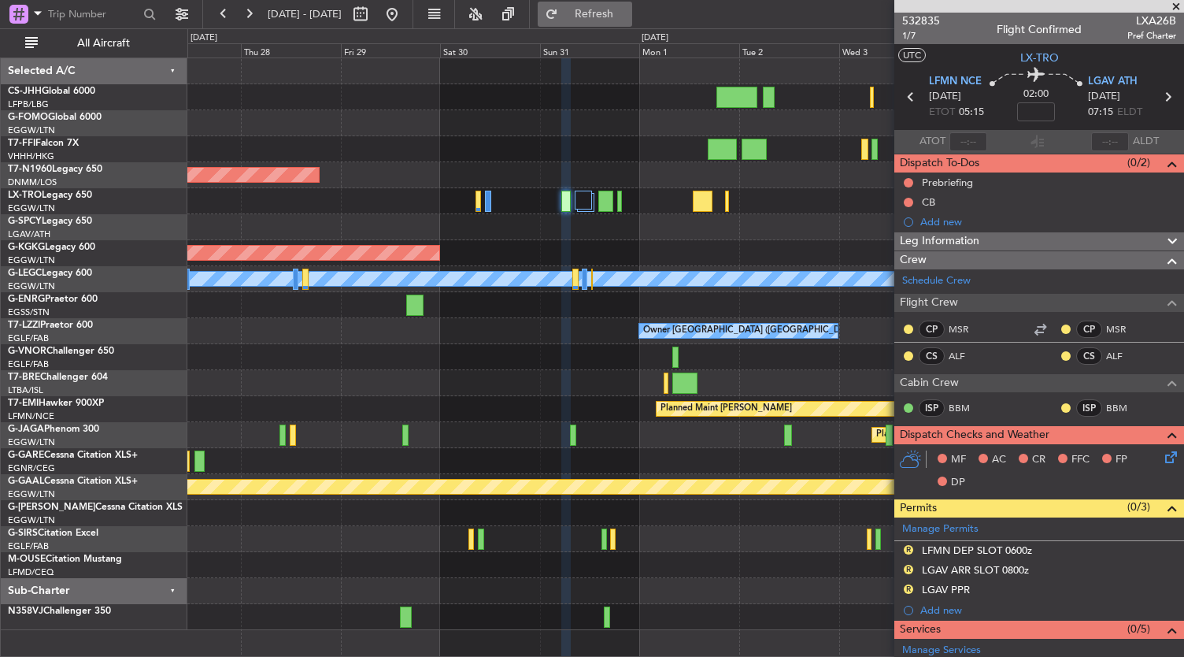
click at [603, 14] on button "Refresh" at bounding box center [585, 14] width 94 height 25
click at [626, 12] on span "Refresh" at bounding box center [594, 14] width 66 height 11
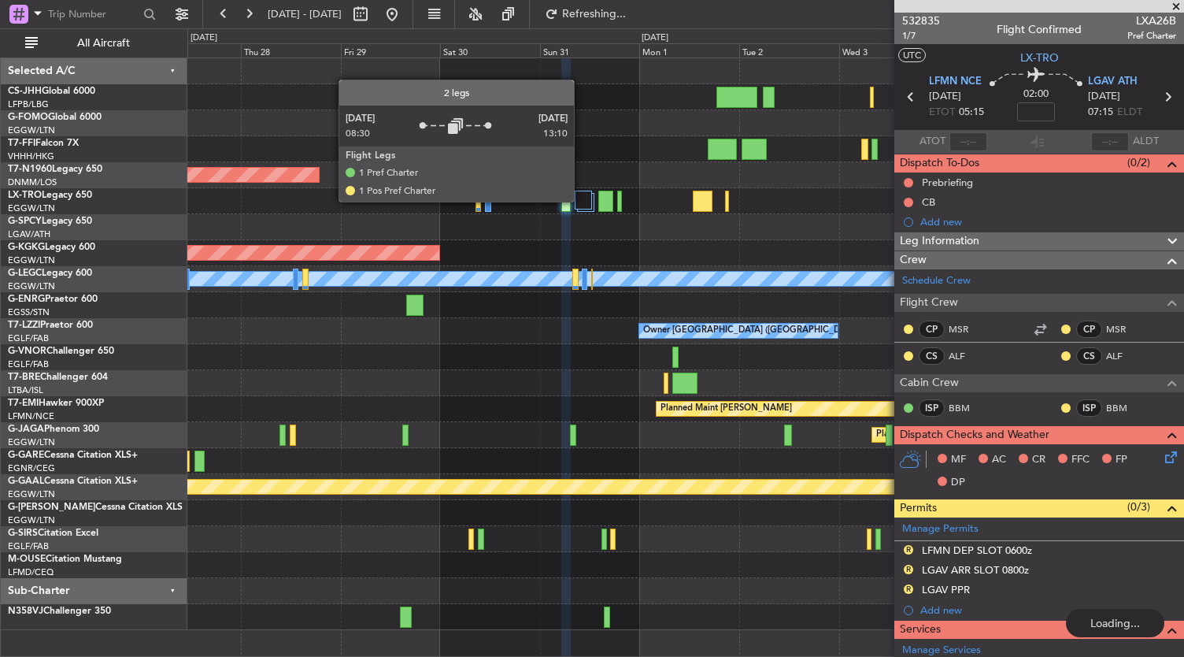
click at [582, 201] on div at bounding box center [583, 200] width 17 height 19
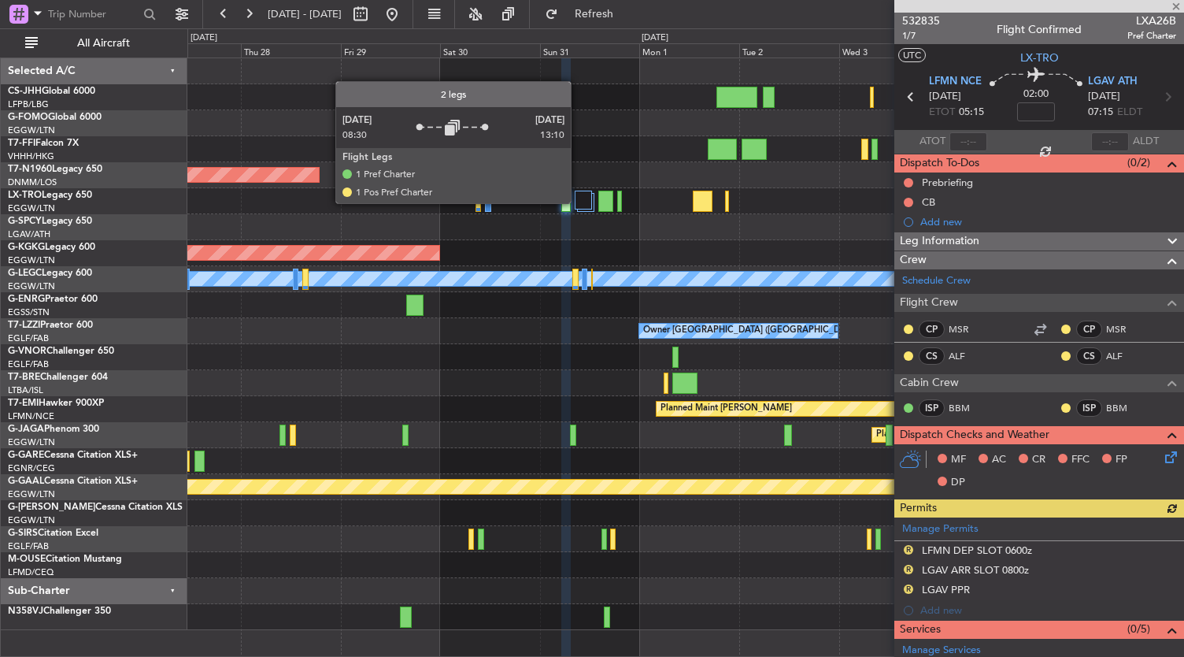
click at [579, 202] on div at bounding box center [583, 200] width 17 height 19
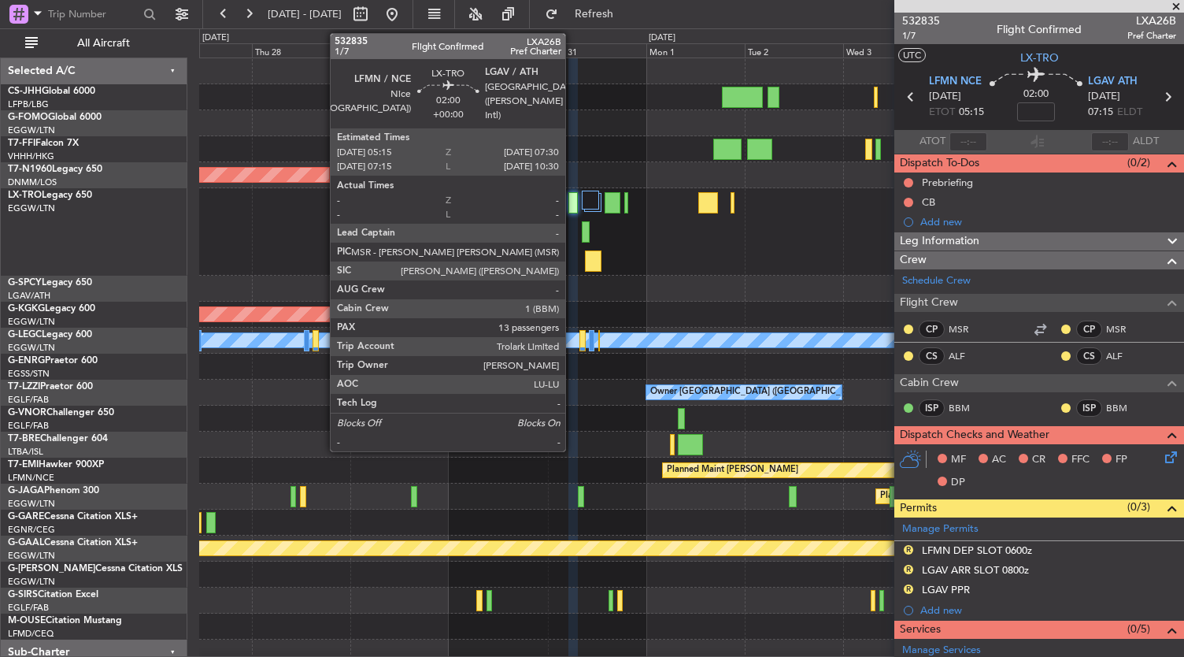
click at [573, 207] on div at bounding box center [573, 202] width 9 height 21
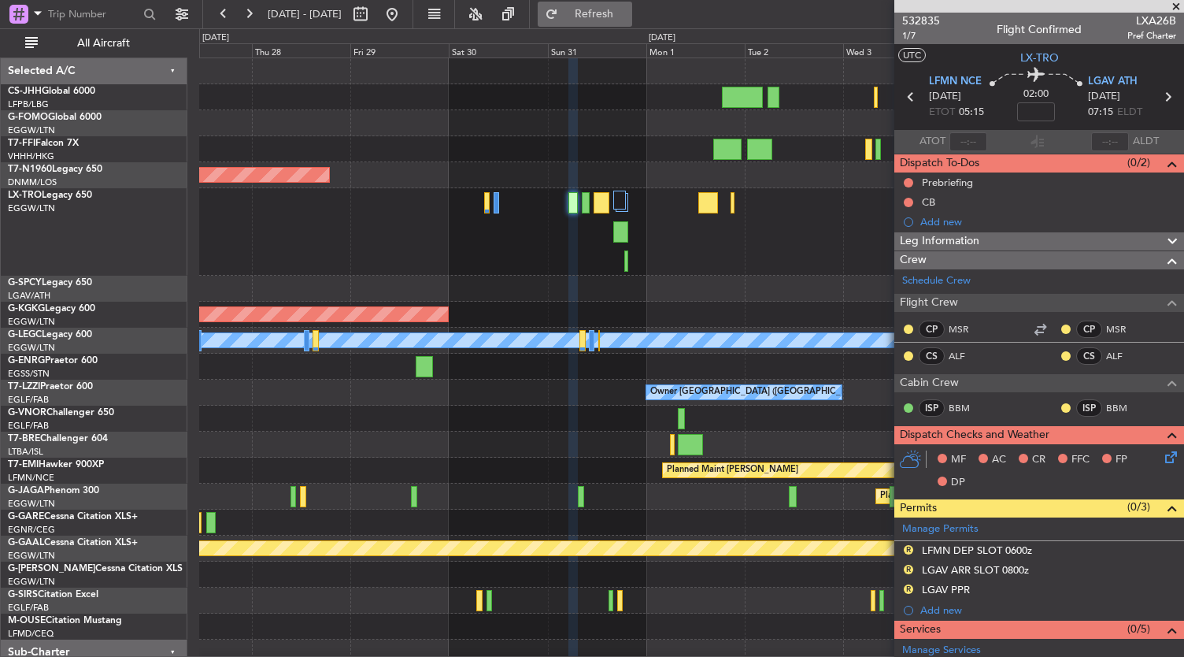
click at [624, 24] on button "Refresh" at bounding box center [585, 14] width 94 height 25
